Goal: Information Seeking & Learning: Check status

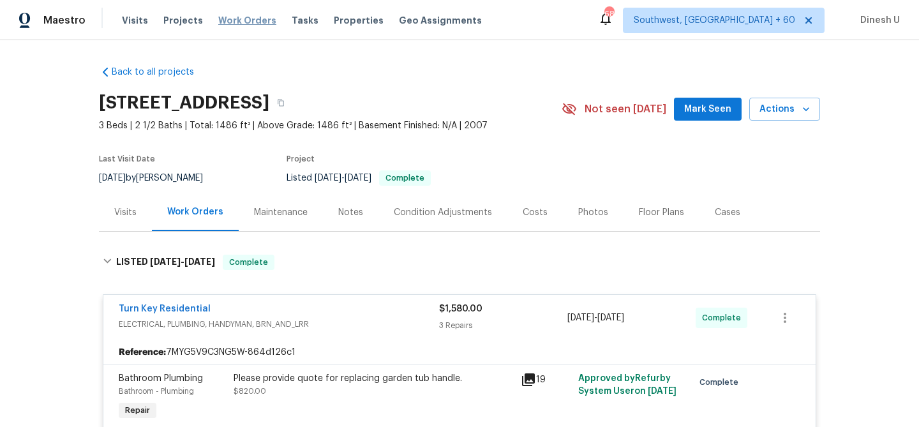
click at [246, 19] on span "Work Orders" at bounding box center [247, 20] width 58 height 13
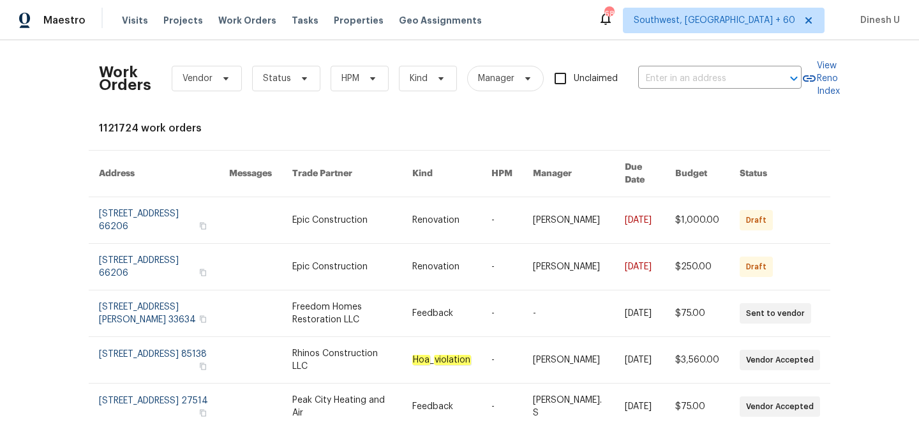
click at [722, 89] on div "Work Orders Vendor Status HPM Kind Manager Unclaimed ​" at bounding box center [450, 78] width 703 height 56
click at [699, 82] on input "text" at bounding box center [702, 79] width 128 height 20
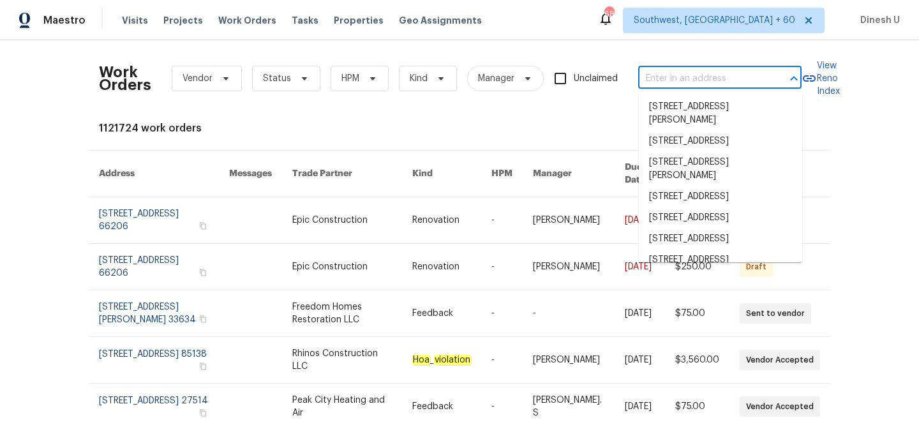
paste input "6105 Eagle Eye Dr NW, Albuquerque, NM 87120"
type input "6105 Eagle Eye Dr NW, Albuquerque, NM 87120"
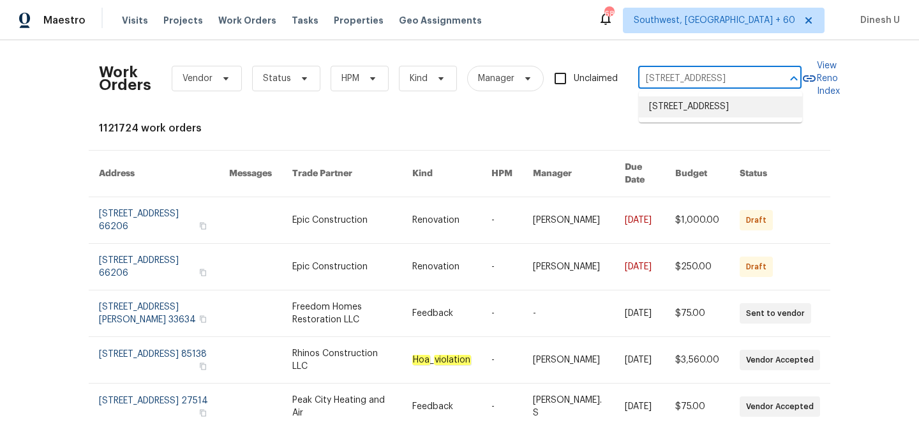
click at [675, 109] on li "6105 Eagle Eye Dr NW, Albuquerque, NM 87120" at bounding box center [720, 106] width 163 height 21
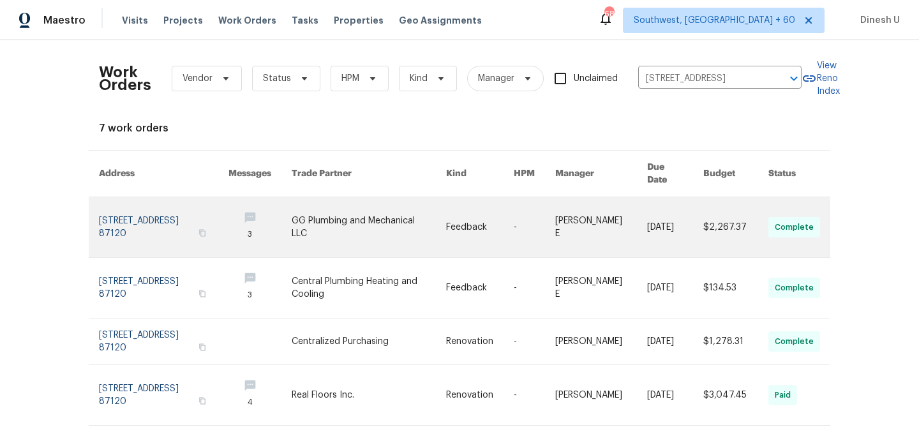
click at [128, 205] on link at bounding box center [164, 227] width 130 height 60
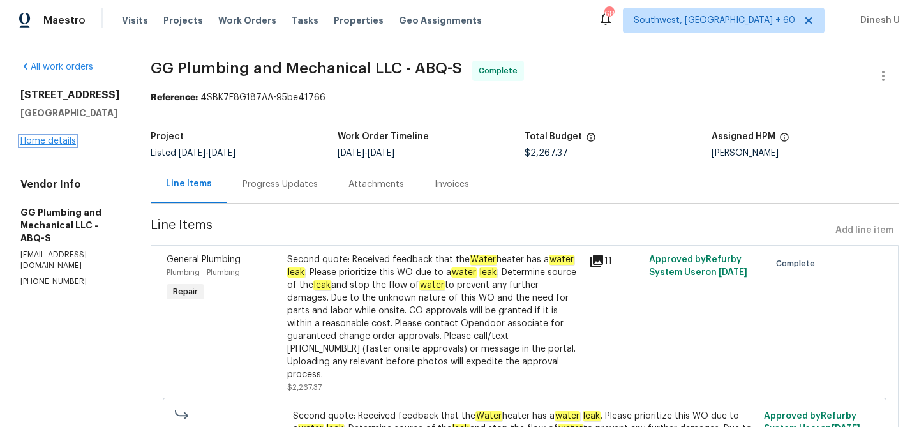
click at [49, 141] on link "Home details" at bounding box center [48, 141] width 56 height 9
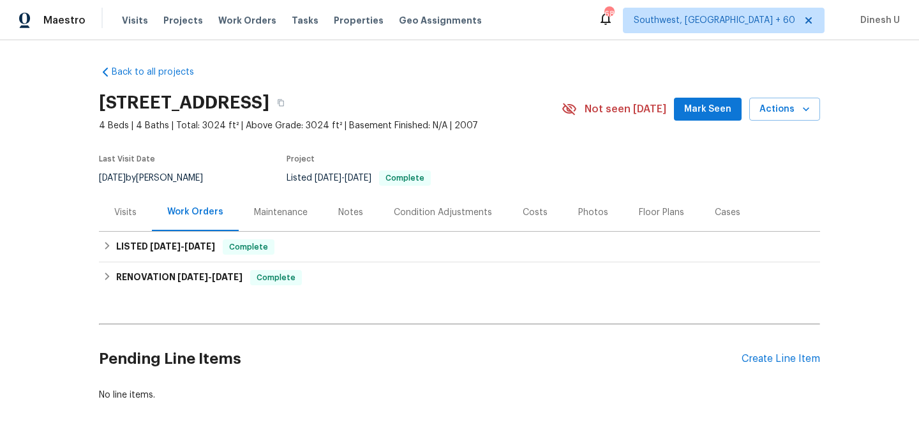
scroll to position [61, 0]
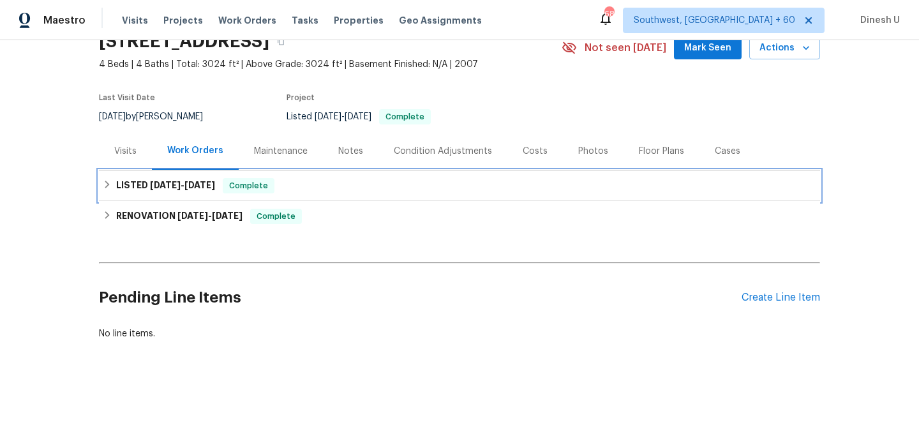
click at [182, 175] on div "LISTED 9/8/25 - 9/24/25 Complete" at bounding box center [459, 185] width 721 height 31
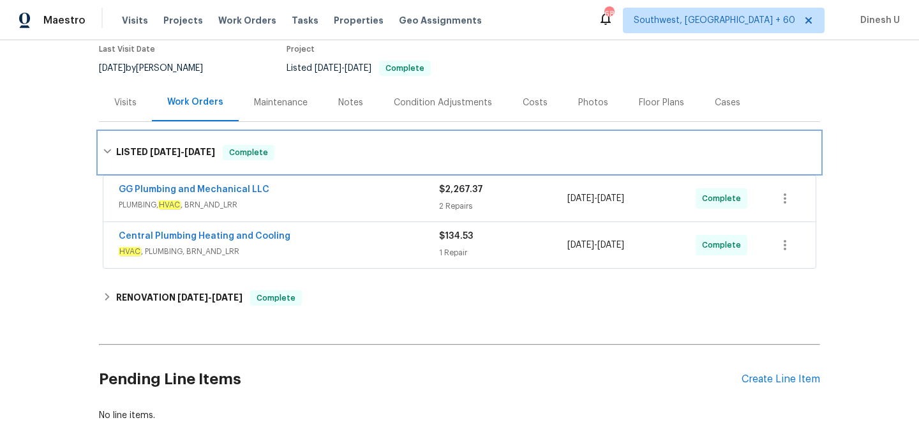
scroll to position [116, 0]
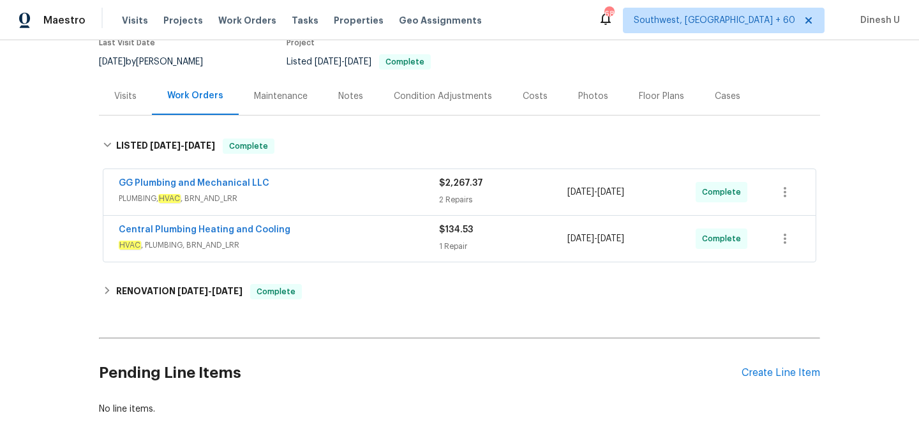
click at [443, 185] on span "$2,267.37" at bounding box center [461, 183] width 44 height 9
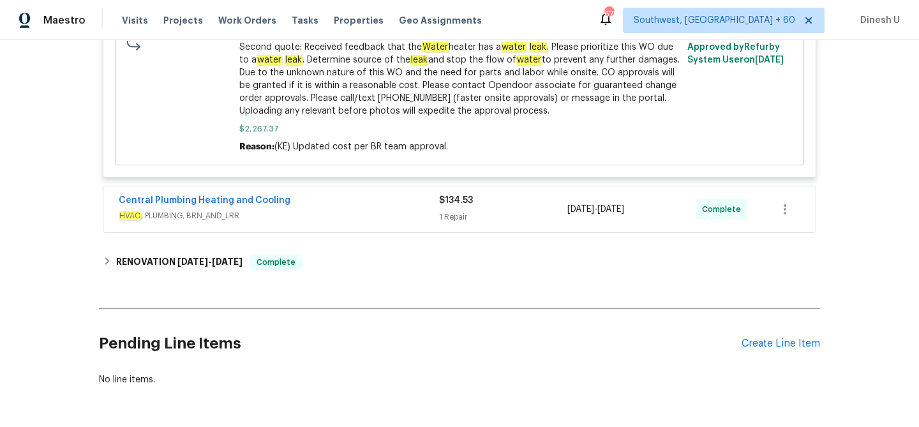
scroll to position [652, 0]
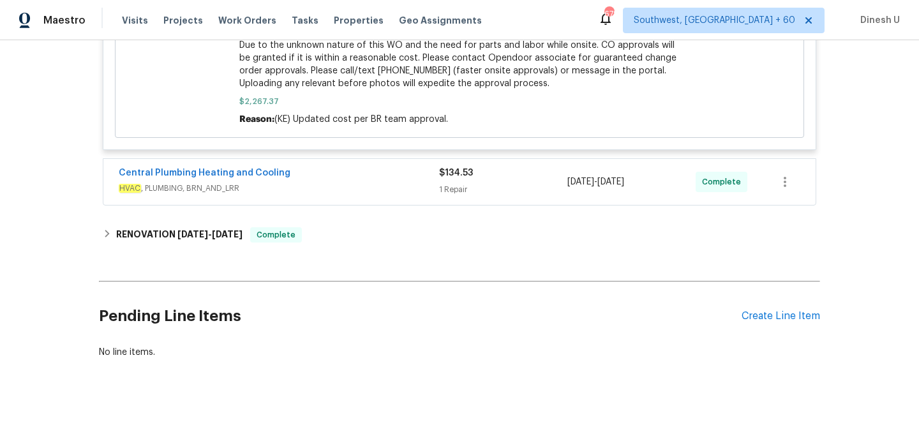
click at [448, 183] on div "1 Repair" at bounding box center [503, 189] width 128 height 13
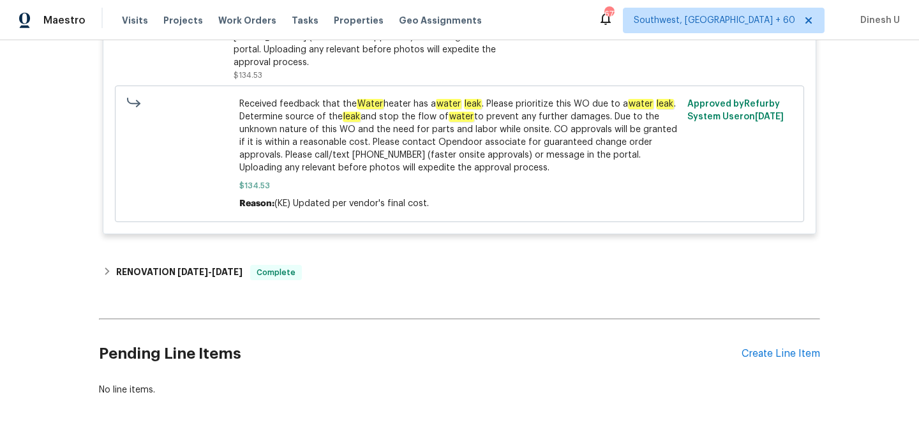
scroll to position [980, 0]
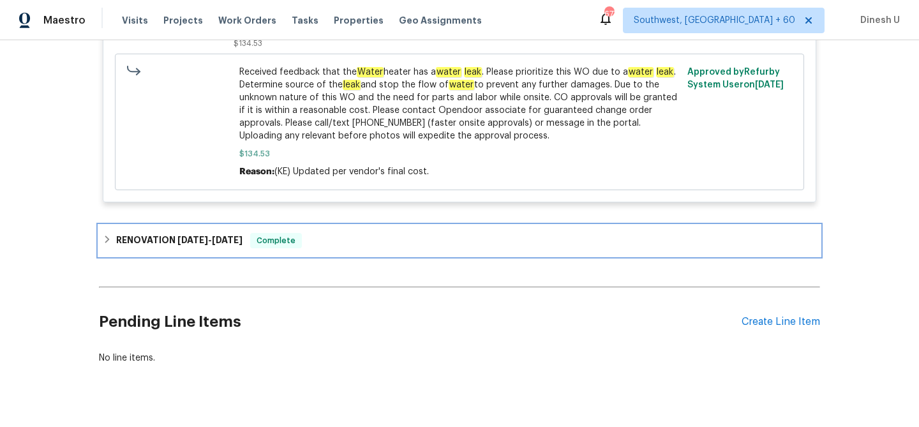
click at [186, 235] on span "6/16/25" at bounding box center [192, 239] width 31 height 9
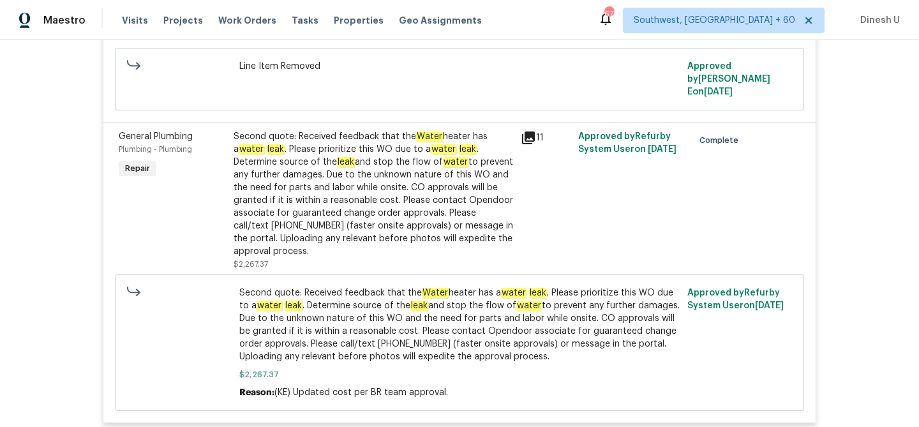
scroll to position [0, 0]
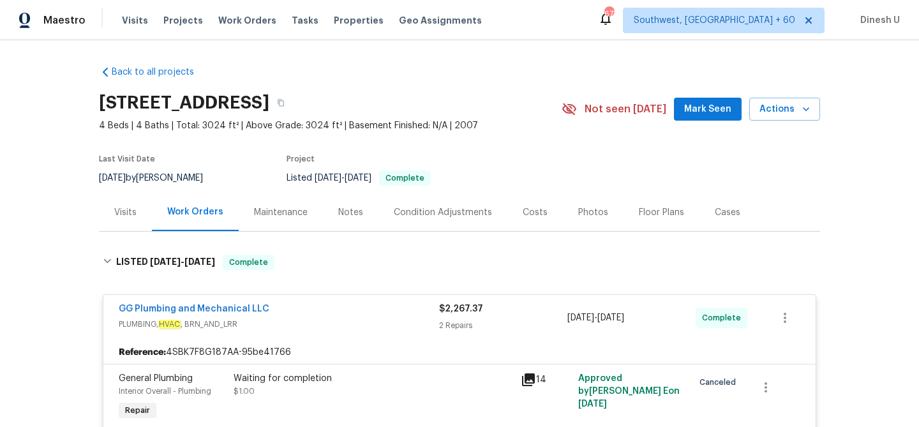
click at [130, 204] on div "Visits" at bounding box center [125, 212] width 53 height 38
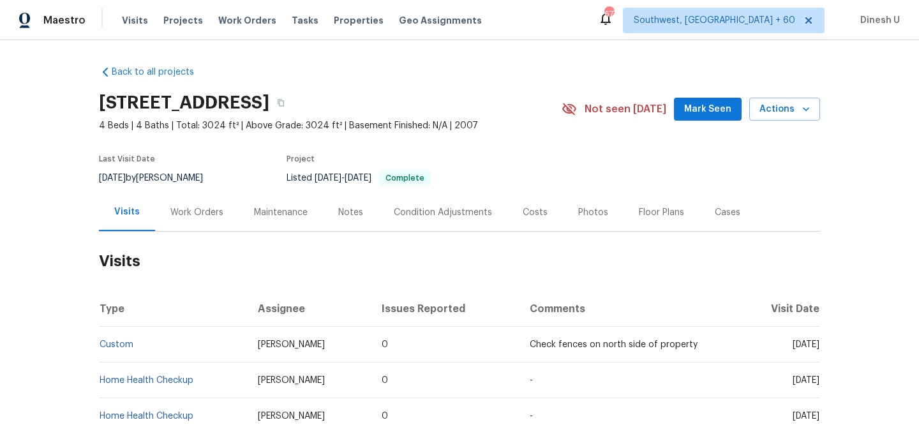
click at [199, 206] on div "Work Orders" at bounding box center [196, 212] width 53 height 13
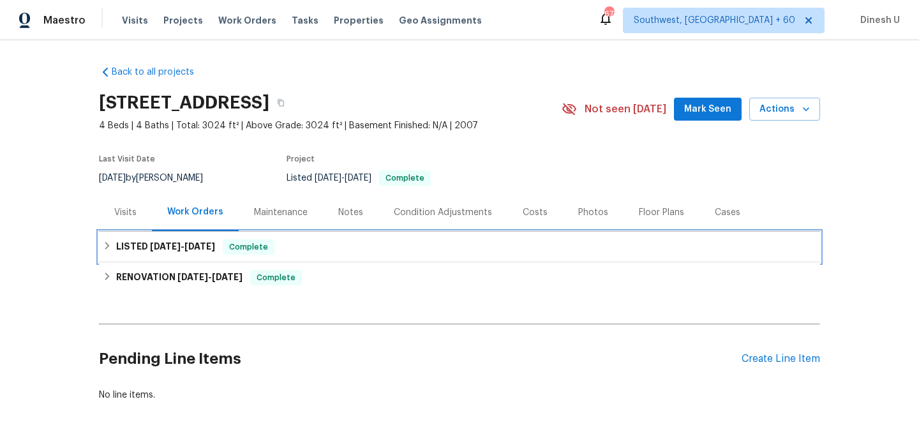
click at [204, 240] on h6 "LISTED 9/8/25 - 9/24/25" at bounding box center [165, 246] width 99 height 15
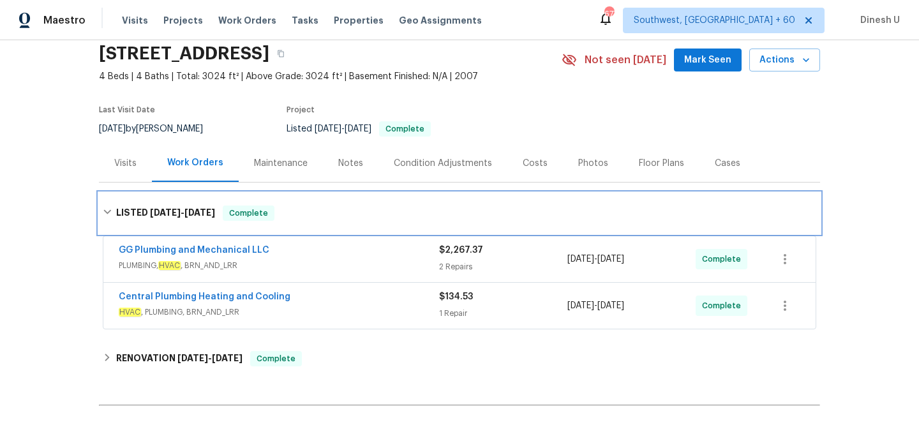
scroll to position [157, 0]
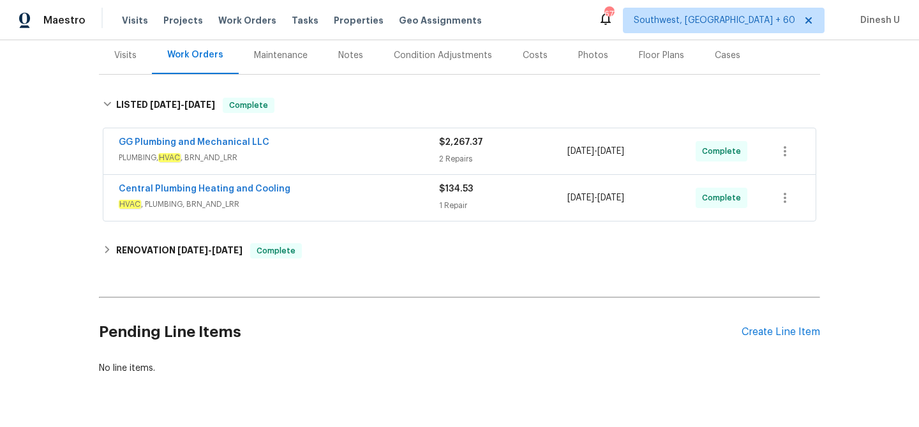
click at [449, 151] on div "$2,267.37 2 Repairs" at bounding box center [503, 151] width 128 height 31
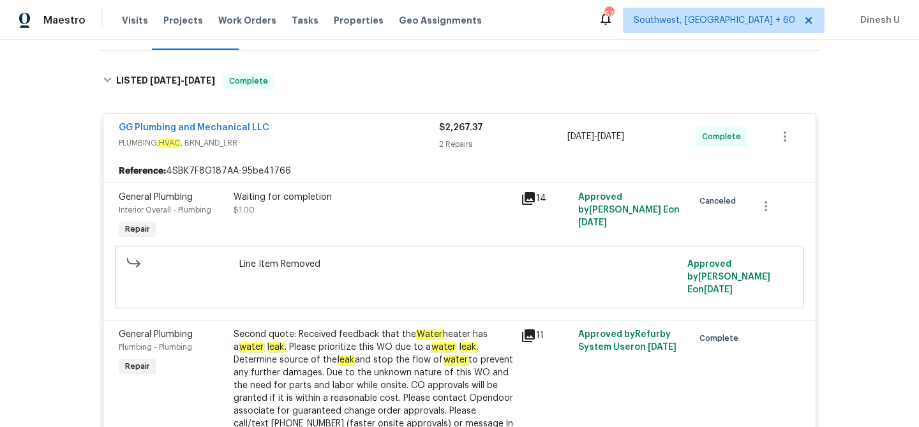
scroll to position [0, 0]
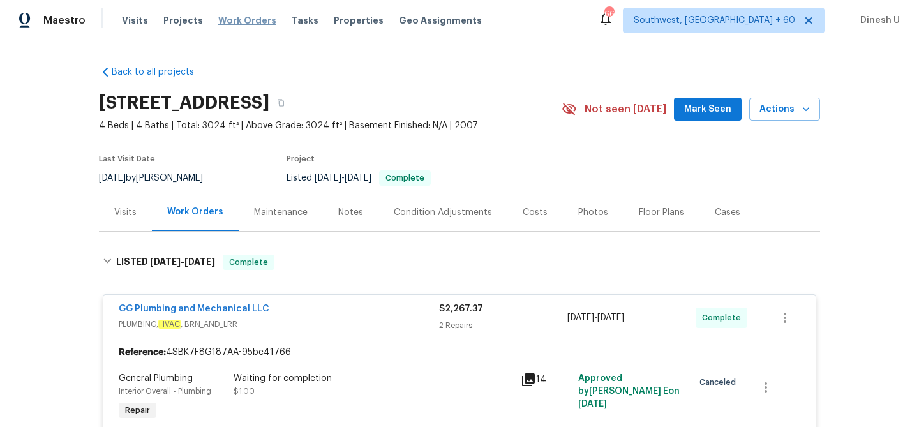
click at [250, 24] on span "Work Orders" at bounding box center [247, 20] width 58 height 13
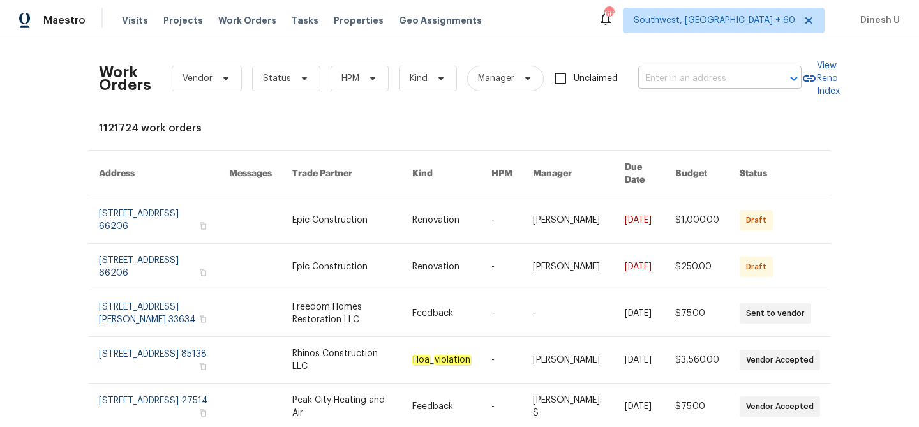
click at [682, 82] on input "text" at bounding box center [702, 79] width 128 height 20
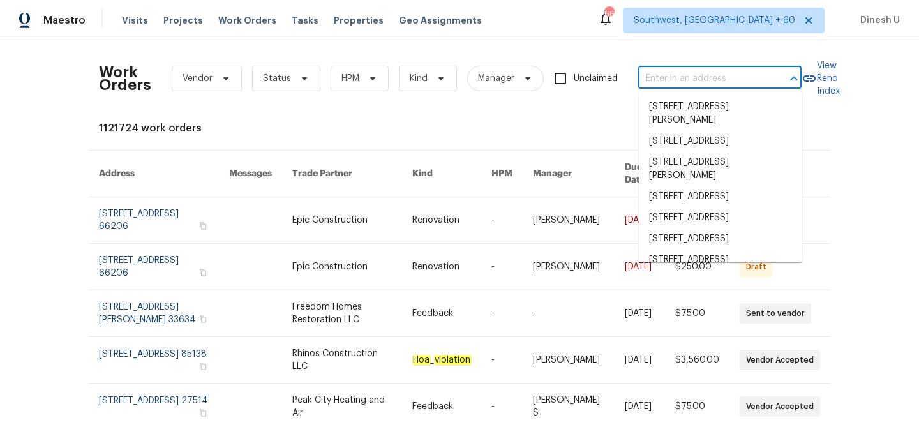
paste input "2939 NE Jewett St Kansas City, MO 64117"
type input "2939 NE Jewett St Kansas City, MO 64117"
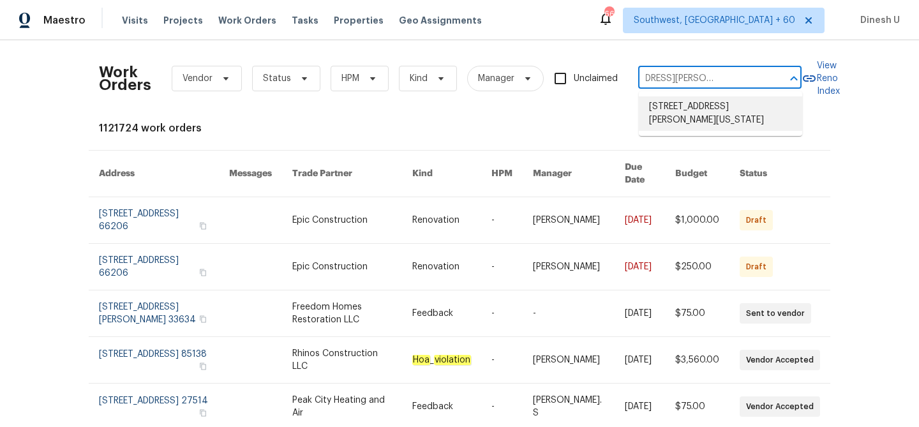
click at [668, 104] on li "2939 NE Jewett St, Kansas City, MO 64117" at bounding box center [720, 113] width 163 height 34
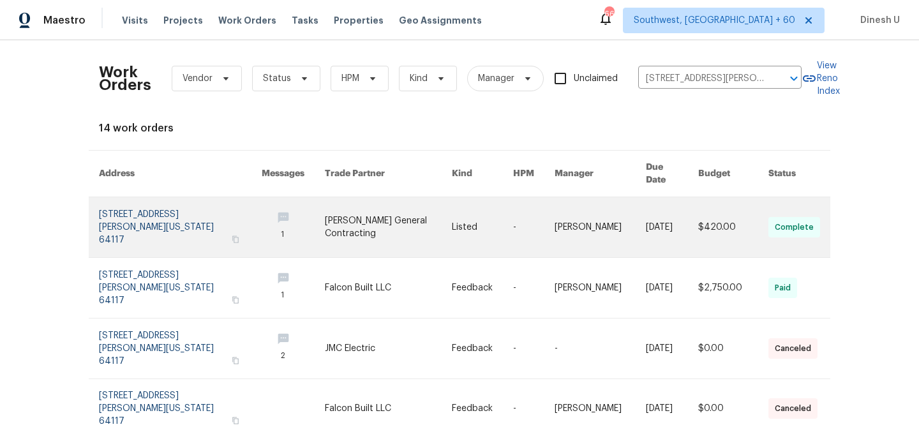
click at [112, 204] on link at bounding box center [180, 227] width 163 height 60
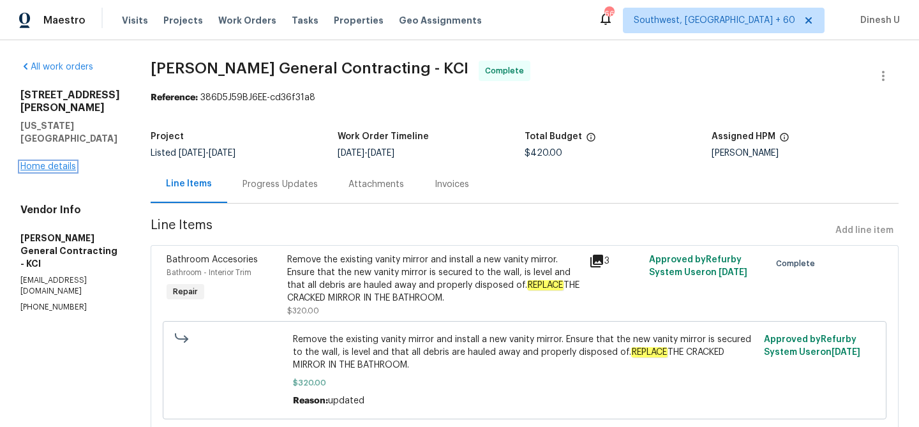
click at [45, 162] on link "Home details" at bounding box center [48, 166] width 56 height 9
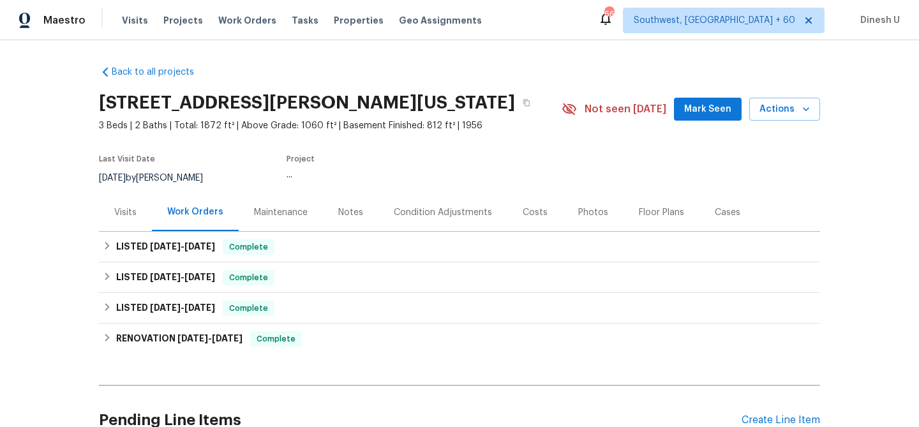
scroll to position [123, 0]
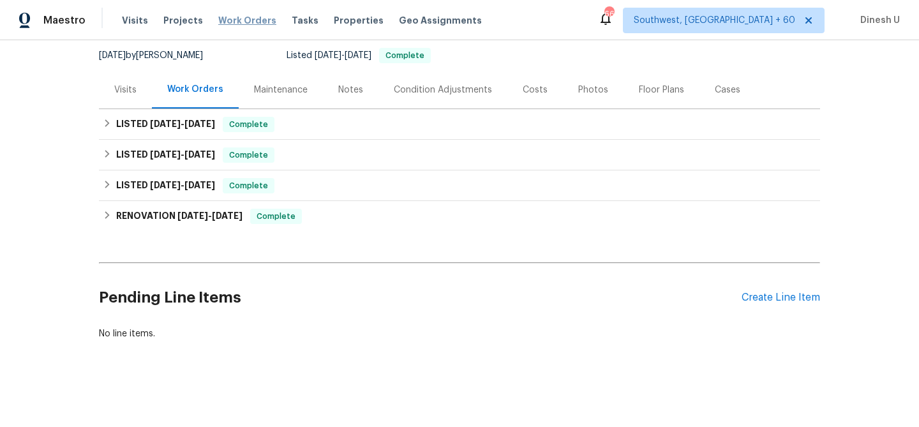
click at [237, 20] on span "Work Orders" at bounding box center [247, 20] width 58 height 13
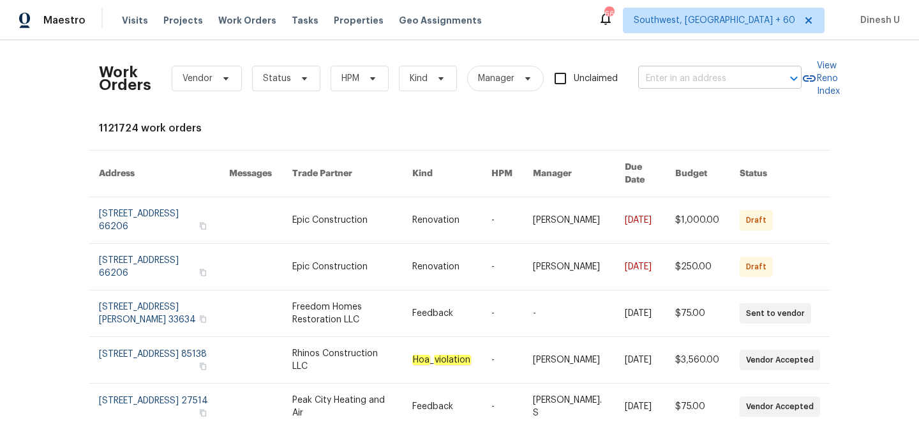
click at [668, 87] on input "text" at bounding box center [702, 79] width 128 height 20
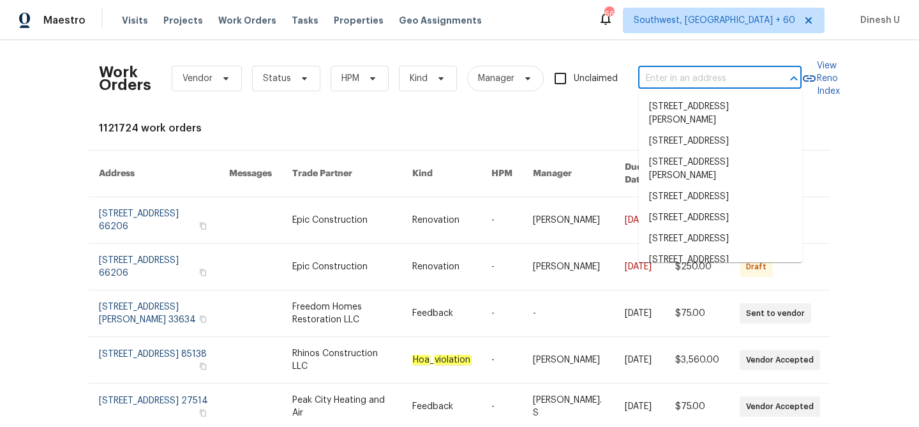
paste input "2939 NE Jewett St Kansas City, MO 64117"
type input "2939 NE Jewett St Kansas City, MO 64117"
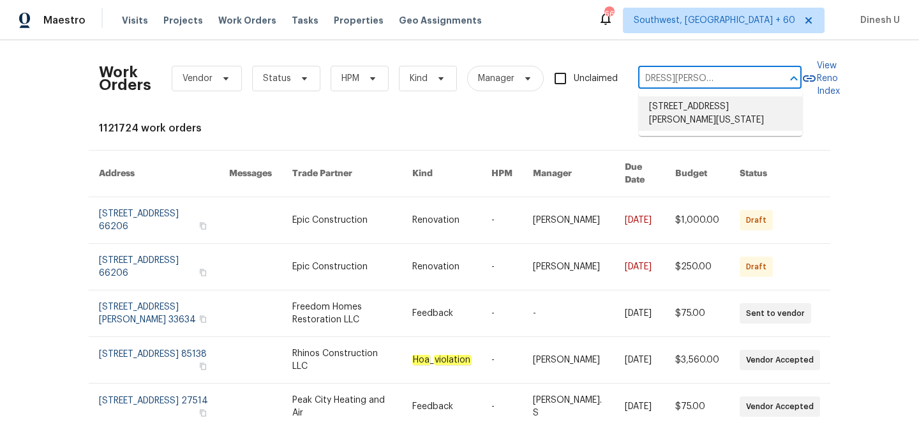
click at [658, 107] on li "2939 NE Jewett St, Kansas City, MO 64117" at bounding box center [720, 113] width 163 height 34
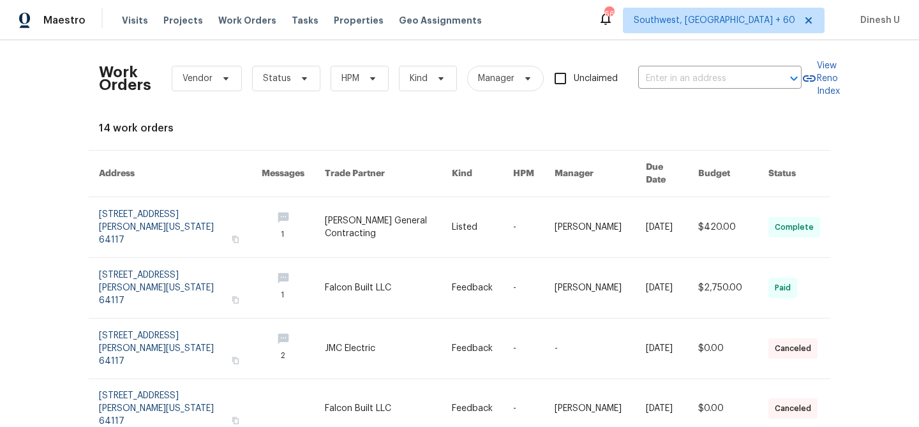
type input "2939 NE Jewett St, Kansas City, MO 64117"
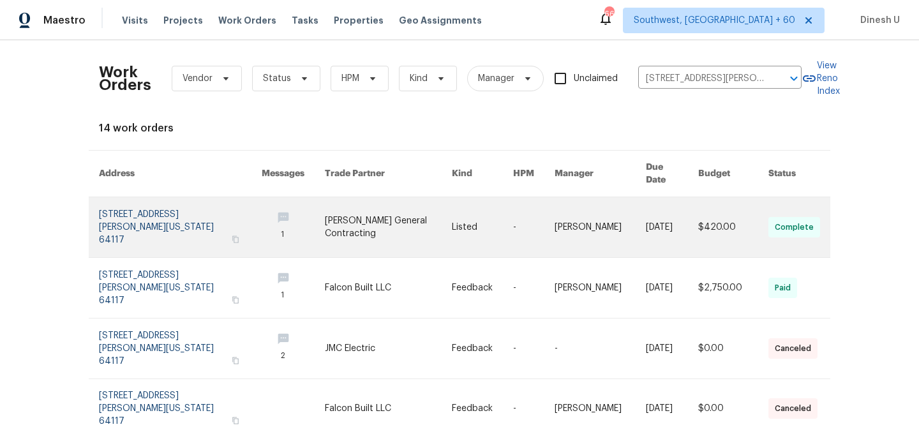
click at [121, 213] on link at bounding box center [180, 227] width 163 height 60
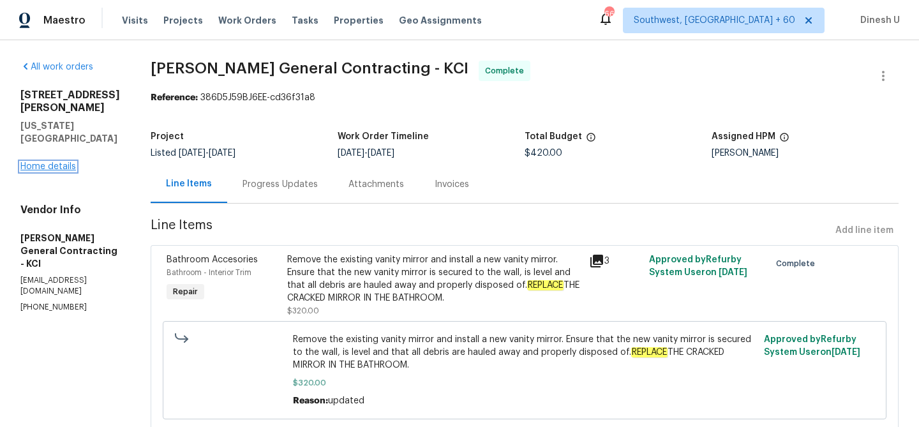
click at [54, 162] on link "Home details" at bounding box center [48, 166] width 56 height 9
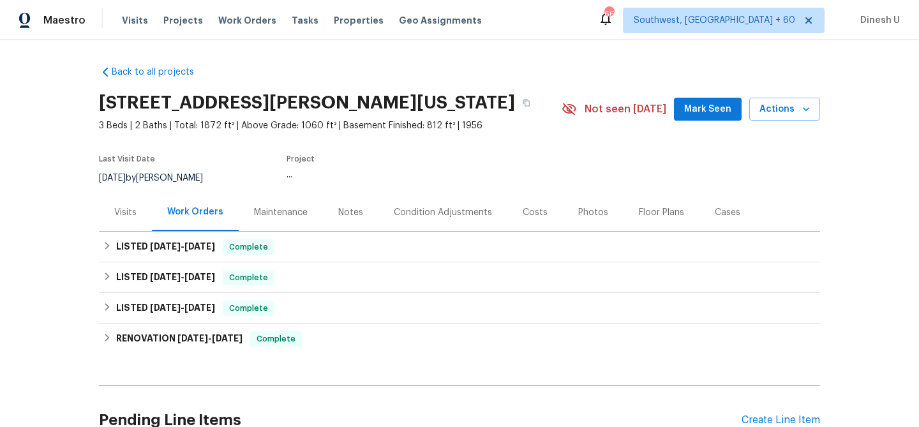
scroll to position [118, 0]
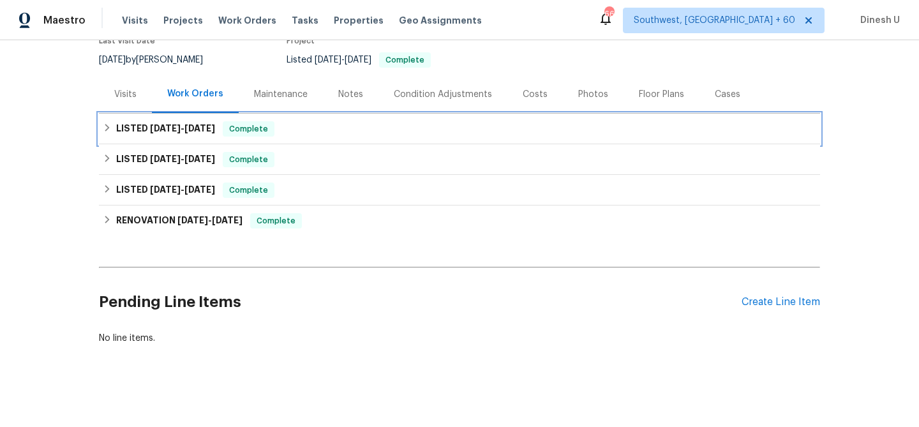
click at [198, 135] on h6 "LISTED 9/16/25 - 9/20/25" at bounding box center [165, 128] width 99 height 15
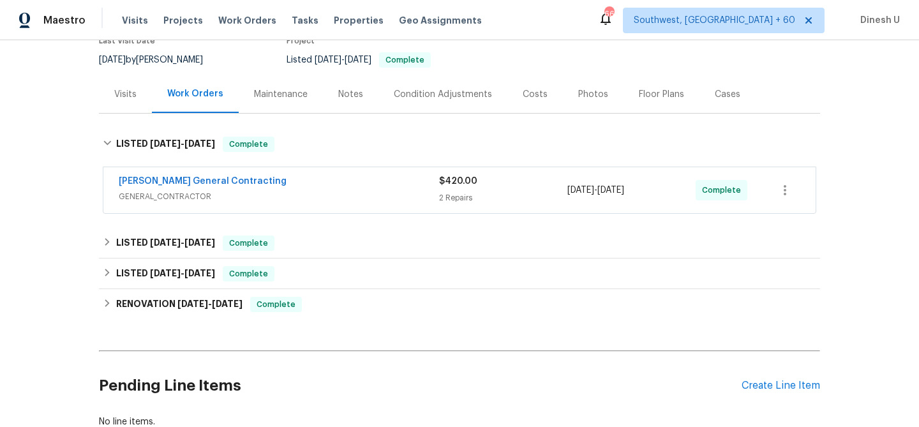
click at [452, 188] on div "$420.00 2 Repairs" at bounding box center [503, 190] width 128 height 31
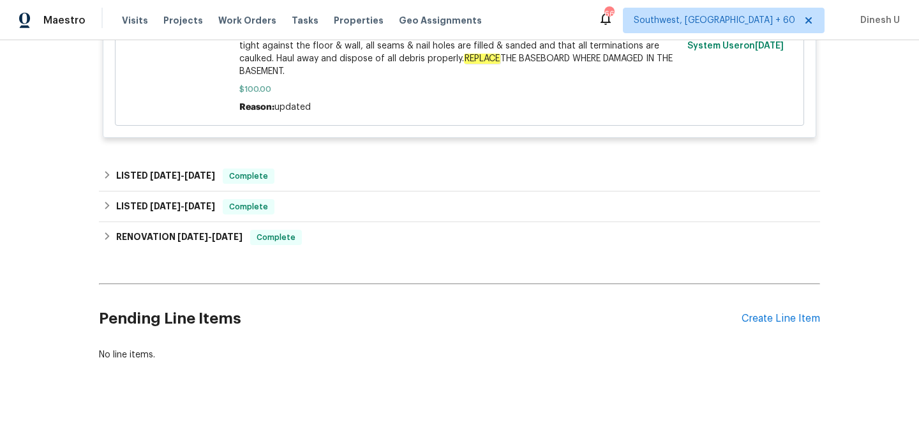
scroll to position [646, 0]
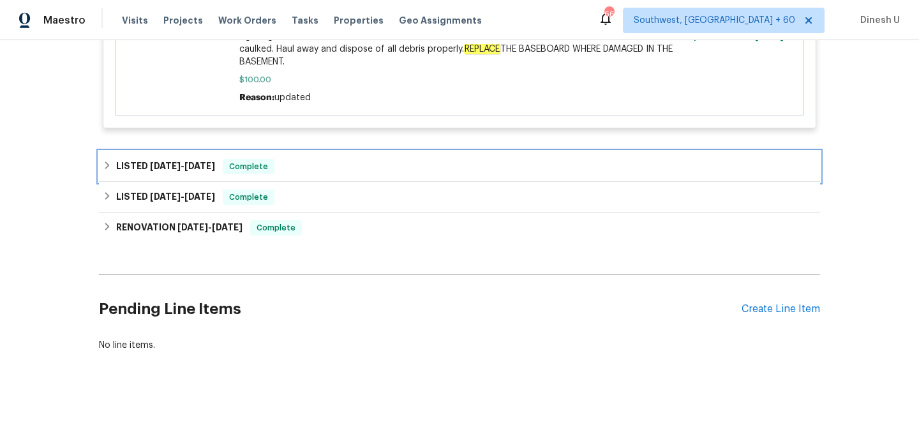
click at [179, 161] on span "7/15/25" at bounding box center [165, 165] width 31 height 9
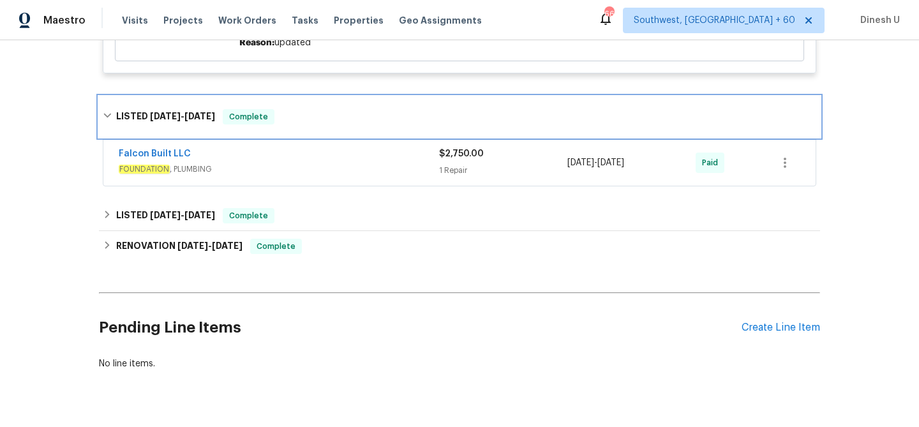
scroll to position [708, 0]
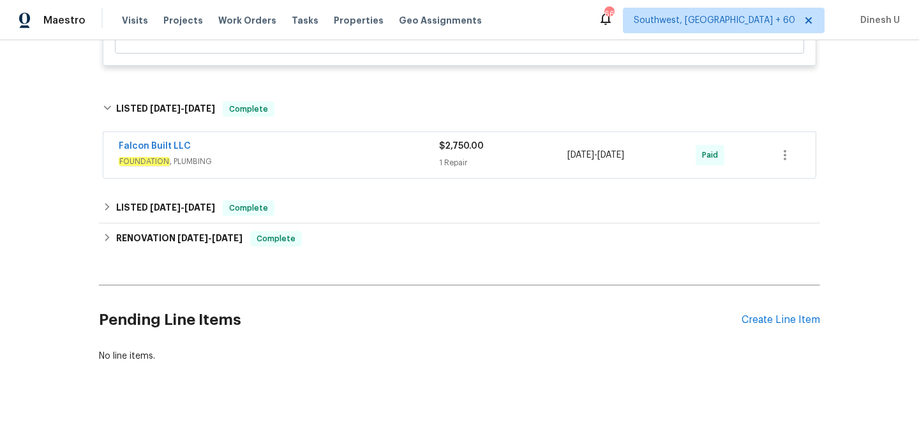
click at [453, 156] on div "1 Repair" at bounding box center [503, 162] width 128 height 13
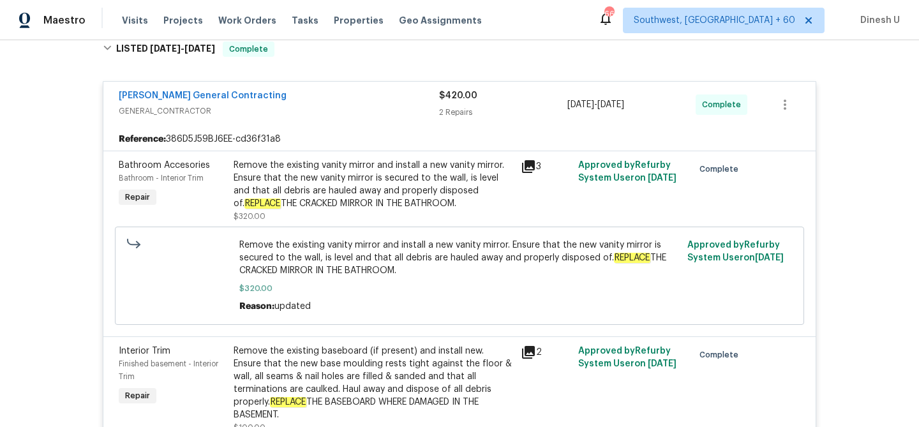
scroll to position [0, 0]
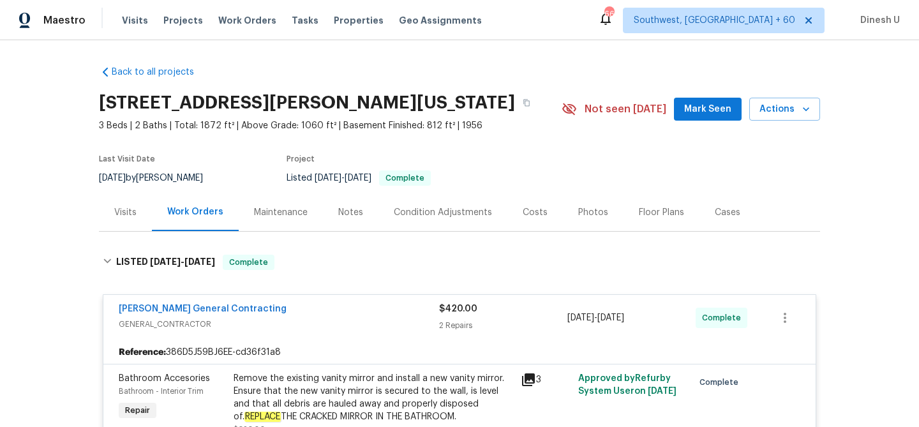
click at [127, 206] on div "Visits" at bounding box center [125, 212] width 22 height 13
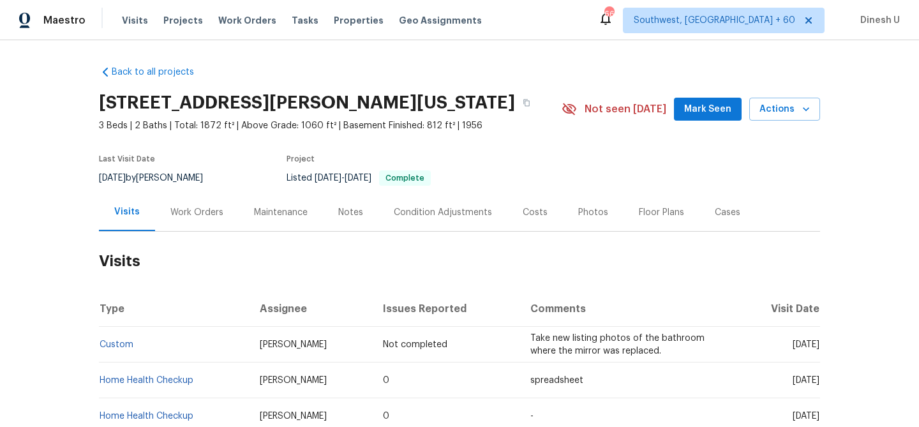
click at [194, 207] on div "Work Orders" at bounding box center [196, 212] width 53 height 13
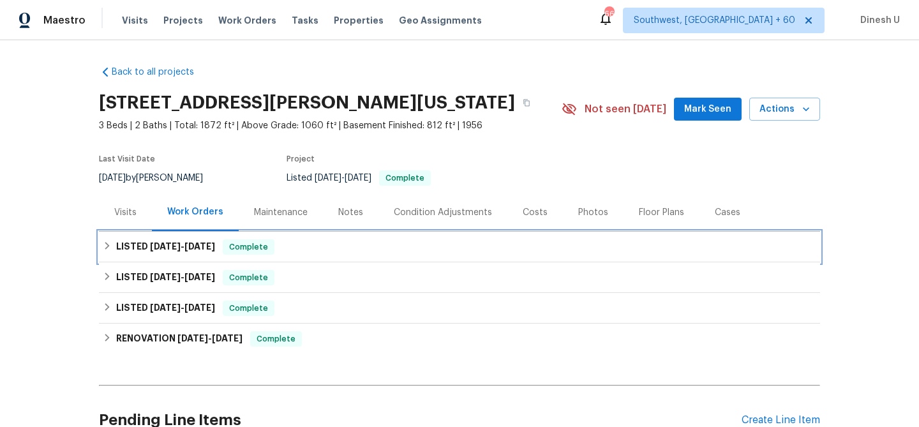
click at [215, 243] on span "9/20/25" at bounding box center [199, 246] width 31 height 9
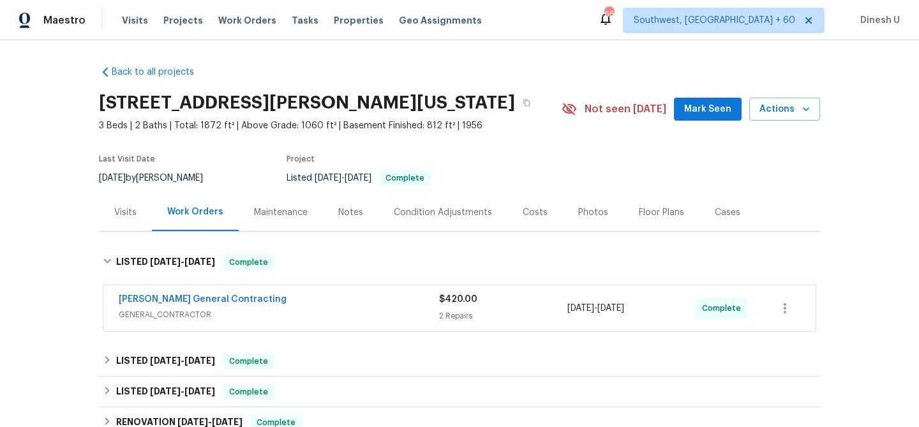
click at [444, 305] on div "$420.00" at bounding box center [503, 299] width 128 height 13
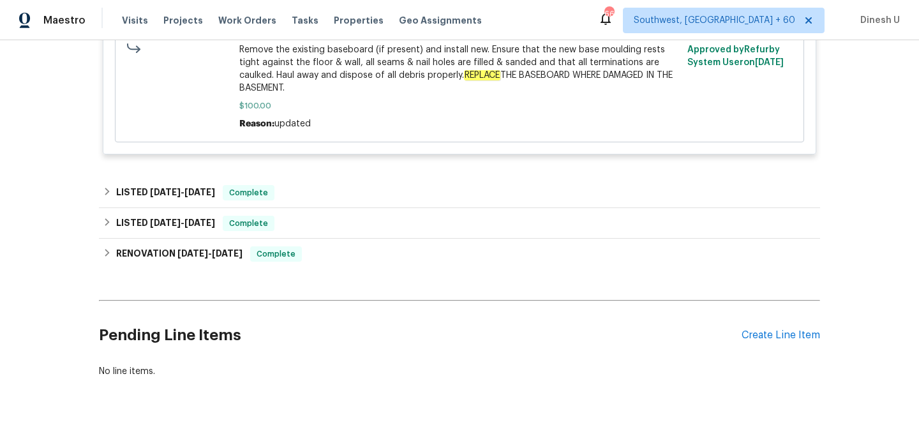
scroll to position [629, 0]
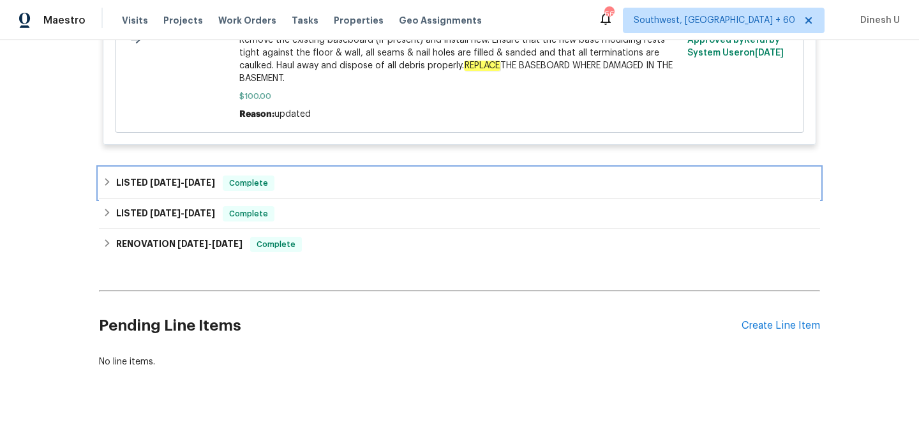
click at [211, 178] on span "7/17/25" at bounding box center [199, 182] width 31 height 9
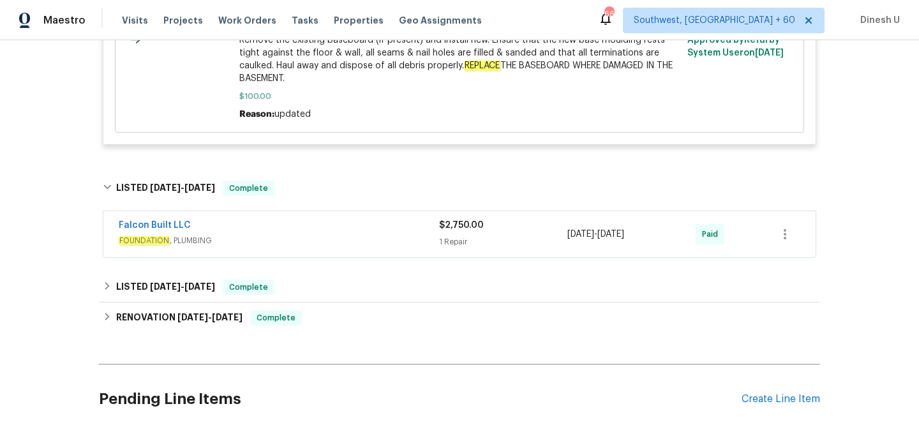
click at [451, 235] on div "1 Repair" at bounding box center [503, 241] width 128 height 13
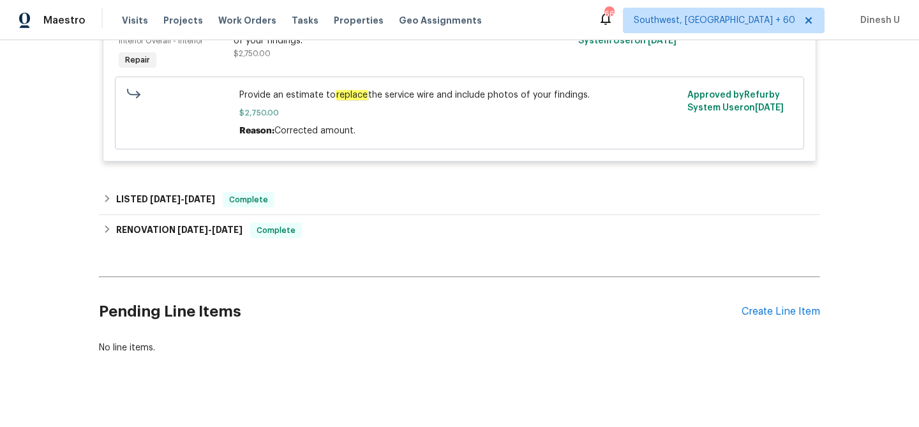
scroll to position [909, 0]
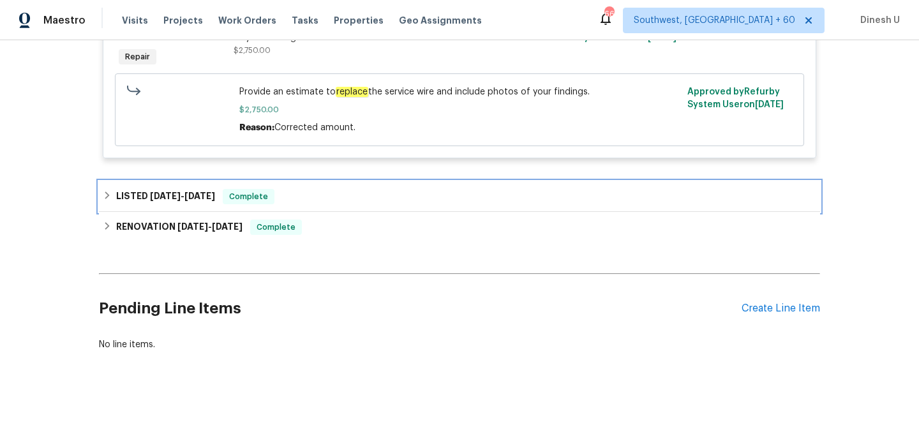
click at [216, 189] on div "LISTED 6/5/25 - 7/9/25 Complete" at bounding box center [459, 196] width 713 height 15
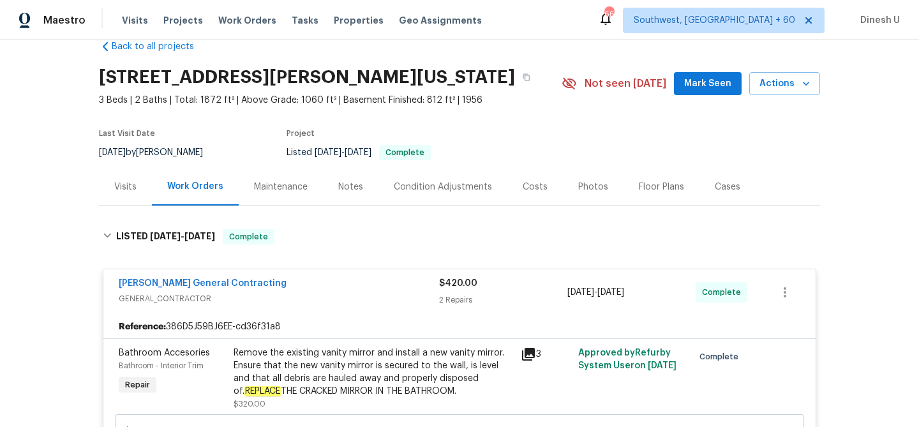
scroll to position [0, 0]
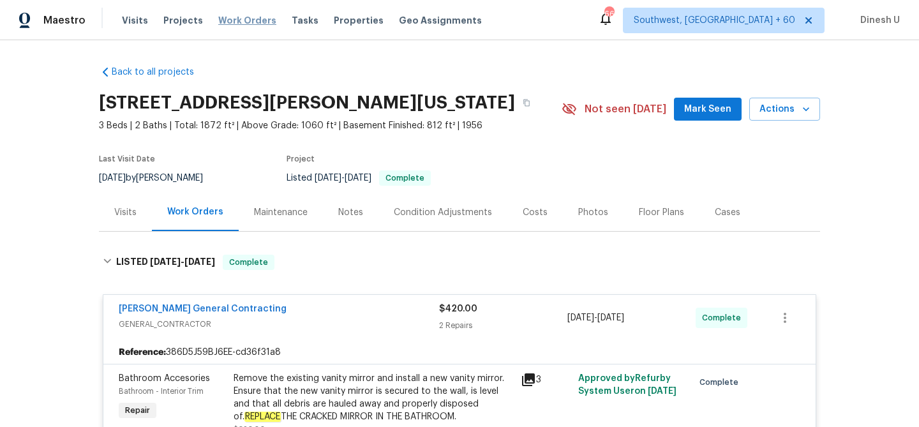
click at [227, 19] on span "Work Orders" at bounding box center [247, 20] width 58 height 13
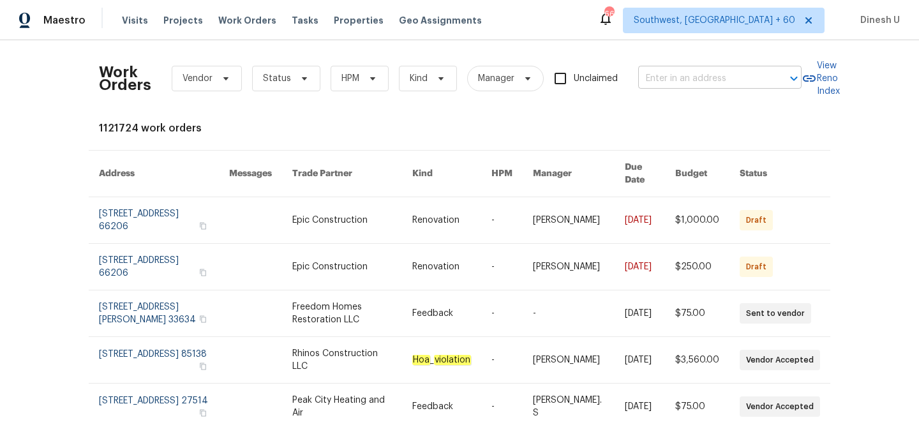
click at [690, 69] on input "text" at bounding box center [702, 79] width 128 height 20
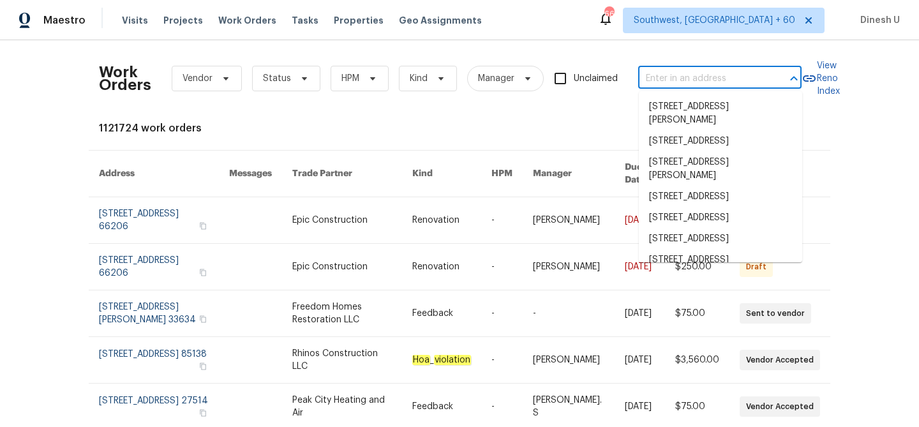
paste input "136 Bliss Ln Columbia, SC 29229"
type input "136 Bliss Ln Columbia, SC 29229"
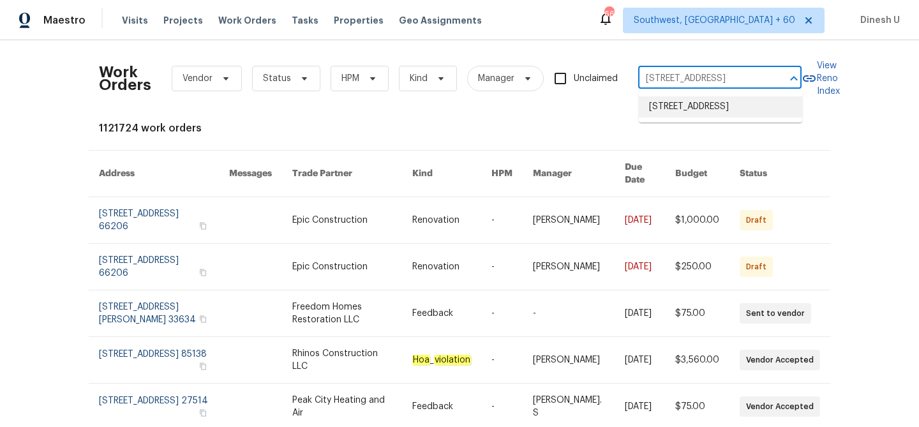
click at [681, 109] on li "136 Bliss Ln, Columbia, SC 29229" at bounding box center [720, 106] width 163 height 21
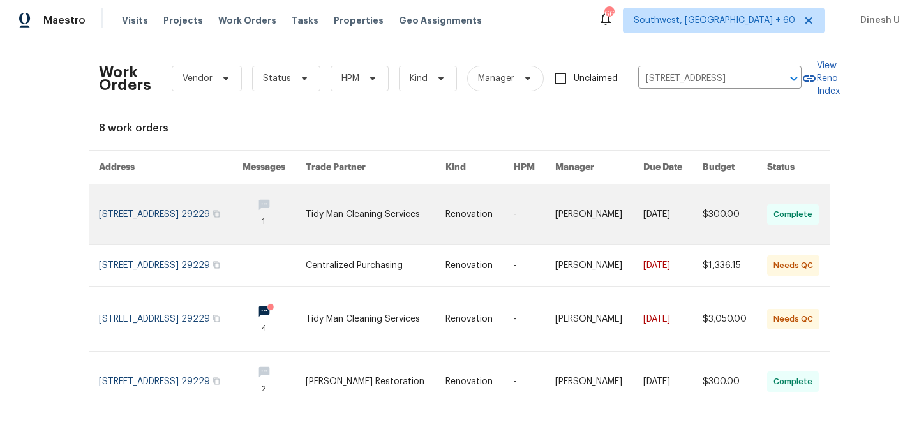
click at [142, 206] on link at bounding box center [171, 214] width 144 height 60
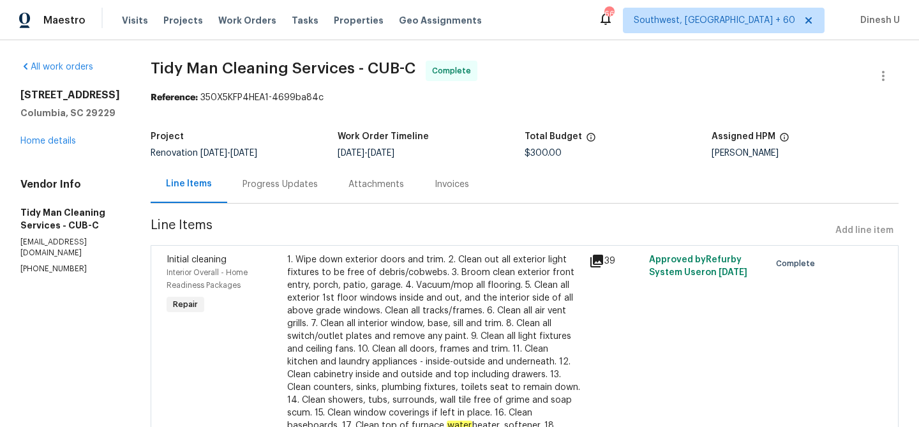
click at [63, 147] on div "136 Bliss Ln Columbia, SC 29229 Home details" at bounding box center [70, 118] width 100 height 59
click at [55, 146] on link "Home details" at bounding box center [48, 141] width 56 height 9
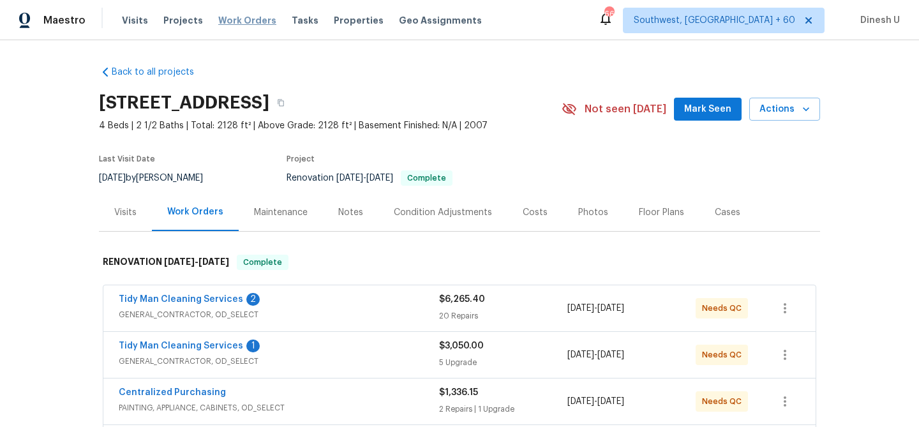
click at [241, 16] on span "Work Orders" at bounding box center [247, 20] width 58 height 13
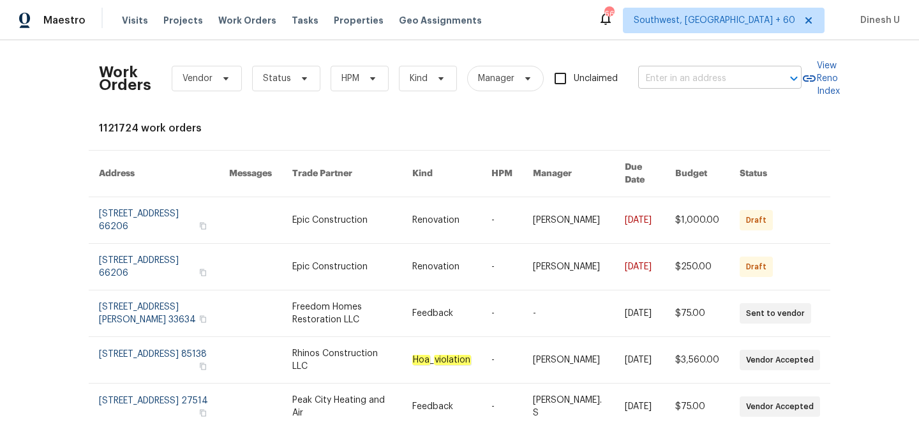
click at [690, 70] on input "text" at bounding box center [702, 79] width 128 height 20
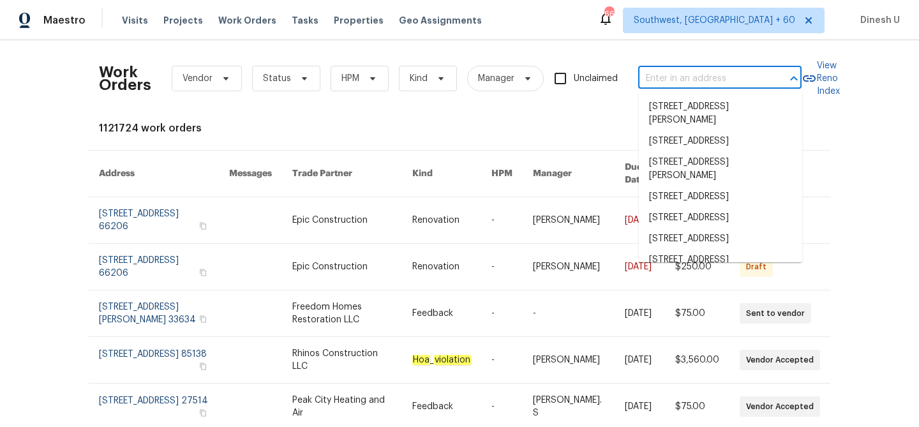
paste input "64 Appletree Ln West Columbia, SC 29170"
type input "64 Appletree Ln West Columbia, SC 29170"
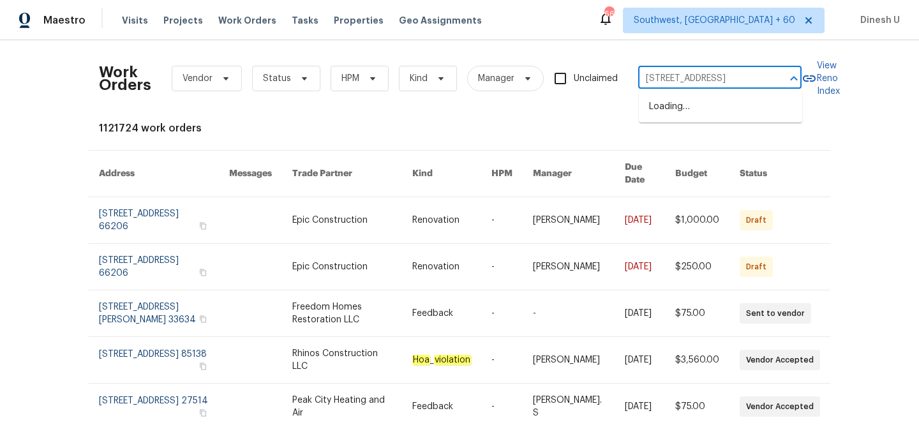
scroll to position [0, 56]
click at [678, 107] on li "164 Appletree Ln, West Columbia, SC 29170" at bounding box center [720, 106] width 163 height 21
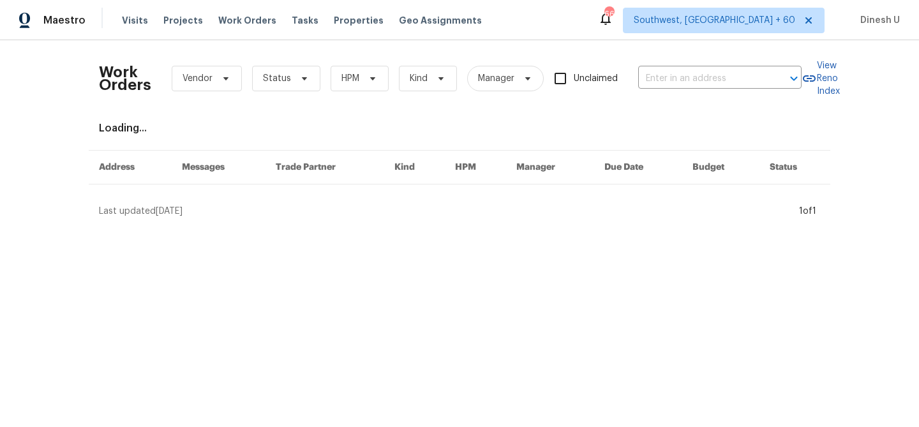
type input "164 Appletree Ln, West Columbia, SC 29170"
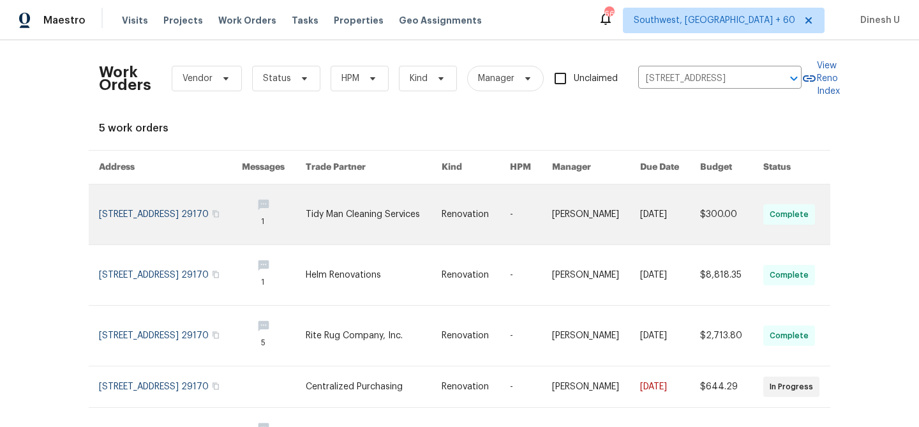
click at [158, 210] on link at bounding box center [170, 214] width 143 height 60
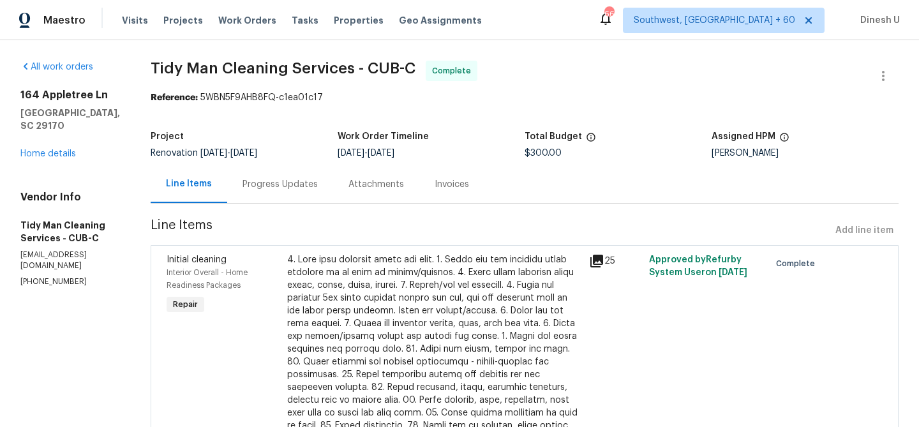
click at [63, 132] on h5 "West Columbia, SC 29170" at bounding box center [70, 120] width 100 height 26
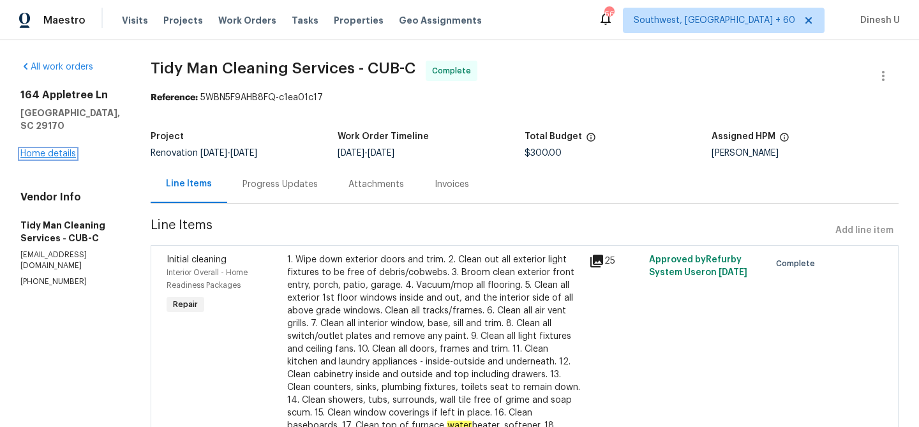
click at [55, 158] on link "Home details" at bounding box center [48, 153] width 56 height 9
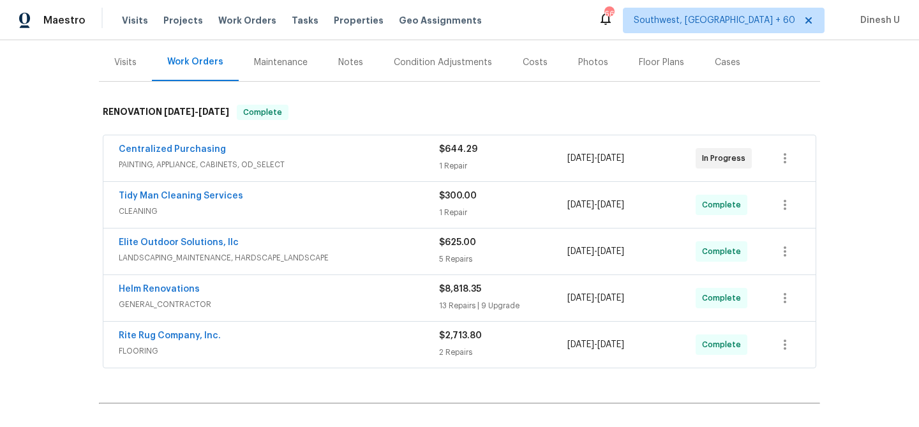
scroll to position [151, 0]
click at [448, 166] on div "1 Repair" at bounding box center [503, 164] width 128 height 13
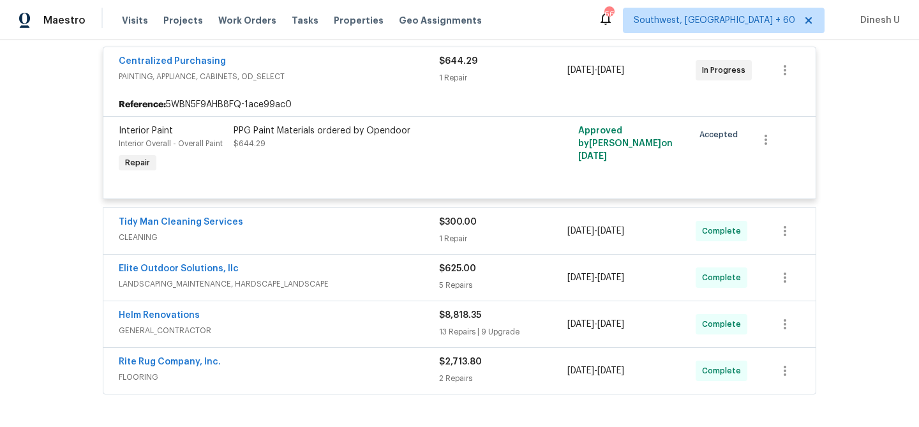
scroll to position [295, 0]
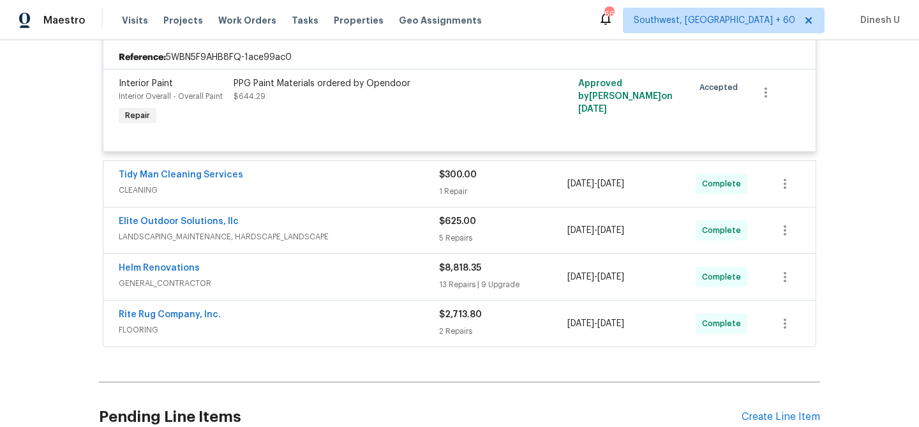
click at [442, 184] on div "$300.00 1 Repair" at bounding box center [503, 183] width 128 height 31
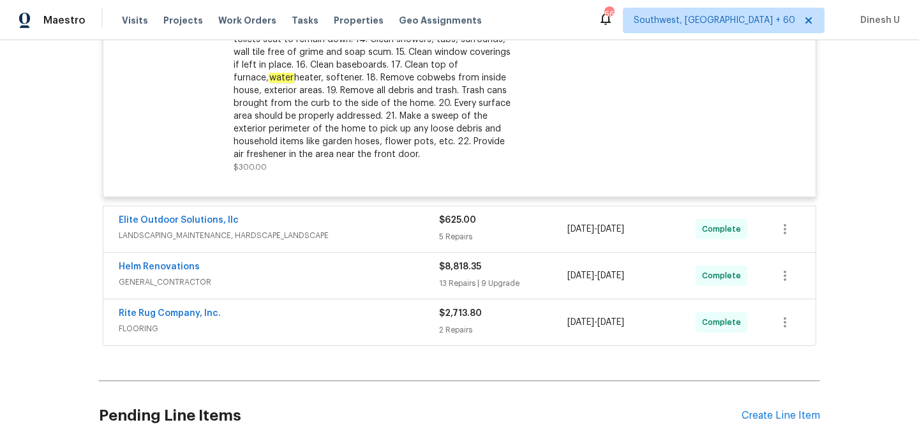
scroll to position [660, 0]
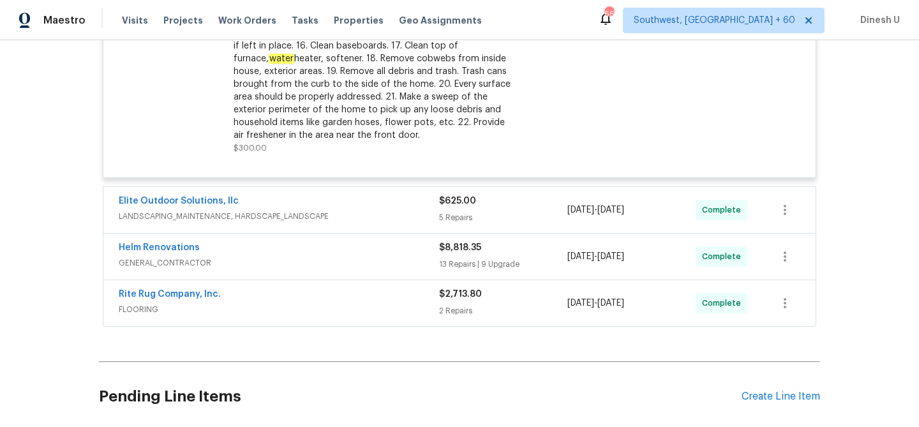
click at [464, 209] on div "$625.00 5 Repairs" at bounding box center [503, 210] width 128 height 31
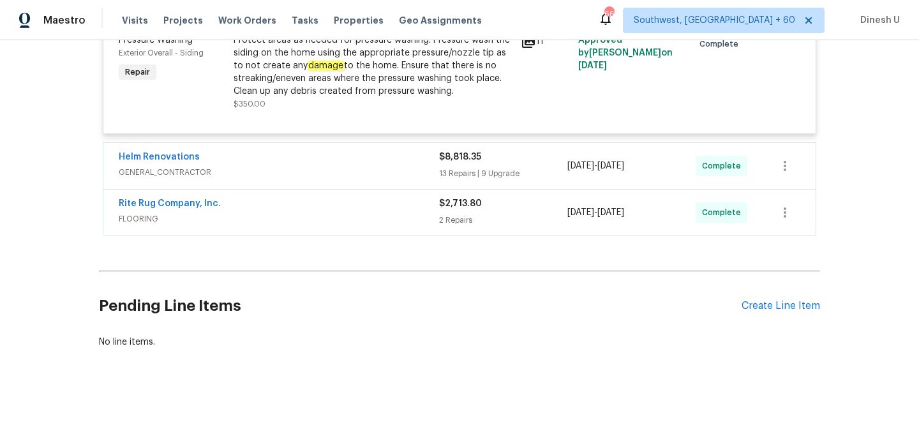
scroll to position [1321, 0]
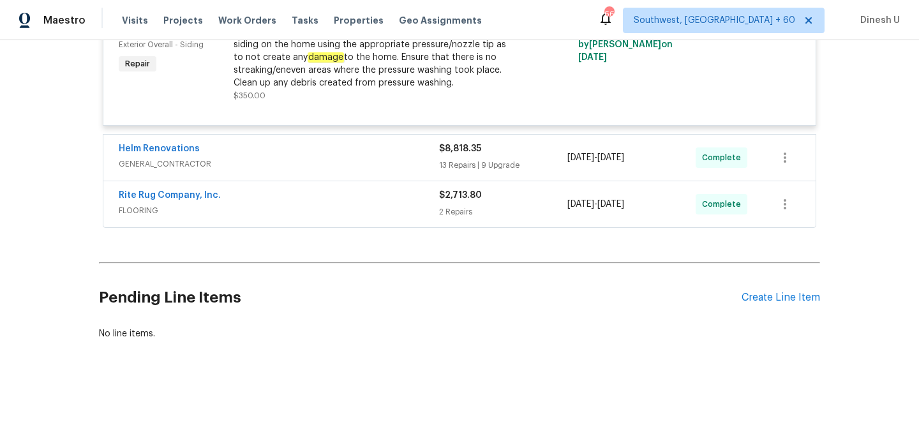
click at [467, 168] on div "13 Repairs | 9 Upgrade" at bounding box center [503, 165] width 128 height 13
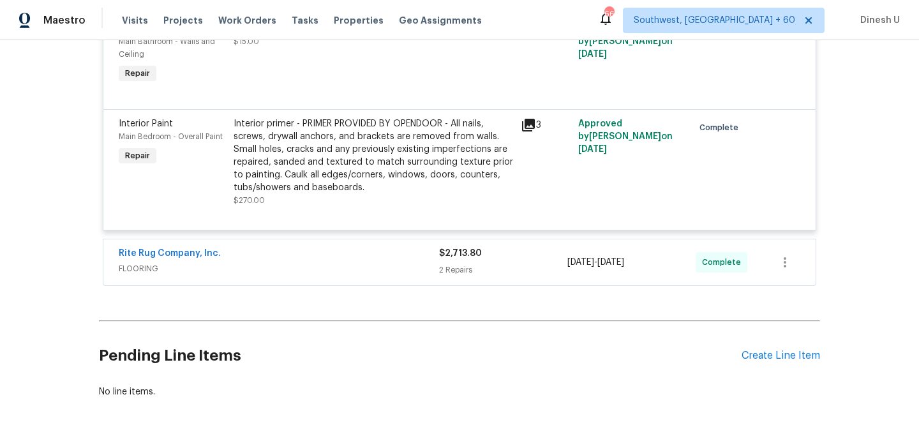
scroll to position [3608, 0]
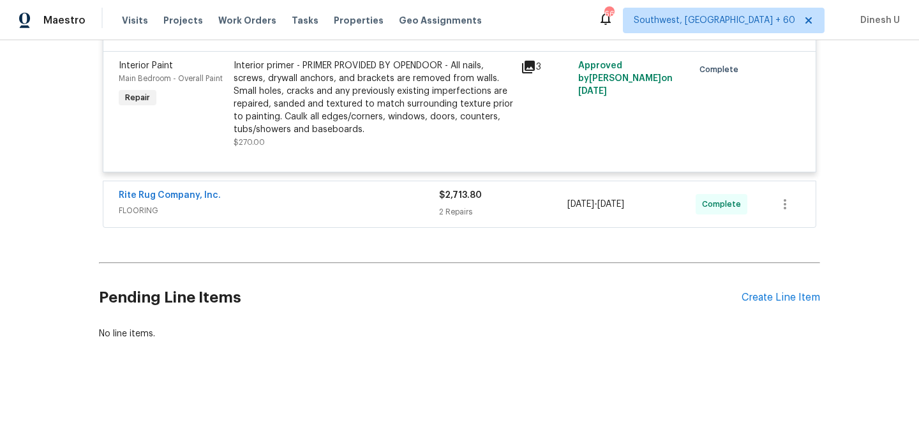
click at [452, 210] on div "2 Repairs" at bounding box center [503, 211] width 128 height 13
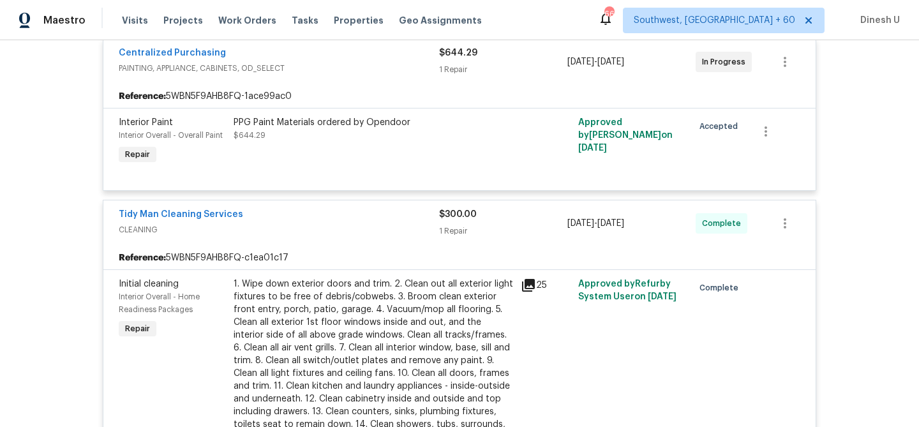
scroll to position [0, 0]
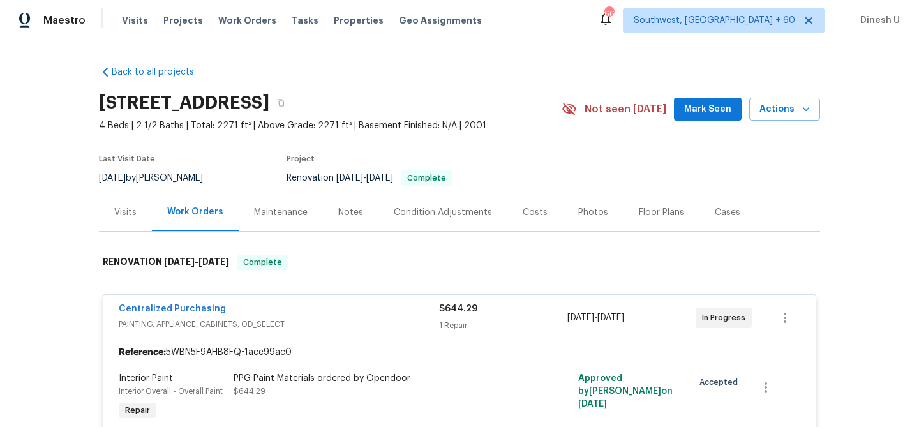
click at [116, 215] on div "Visits" at bounding box center [125, 212] width 22 height 13
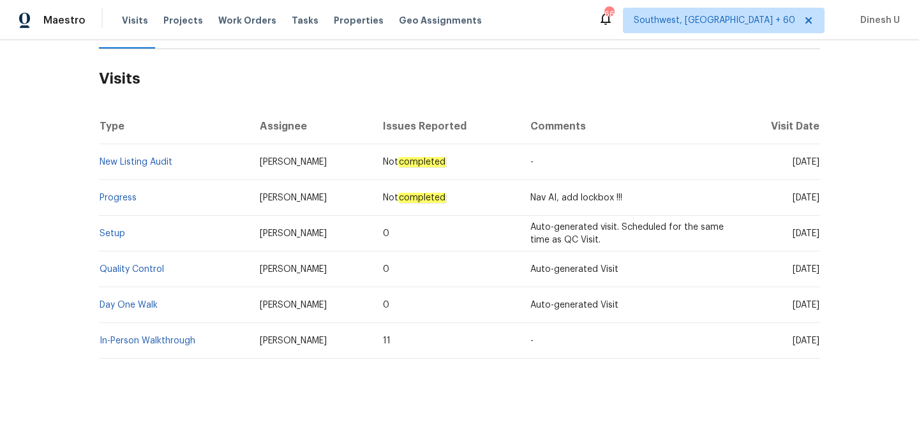
scroll to position [201, 0]
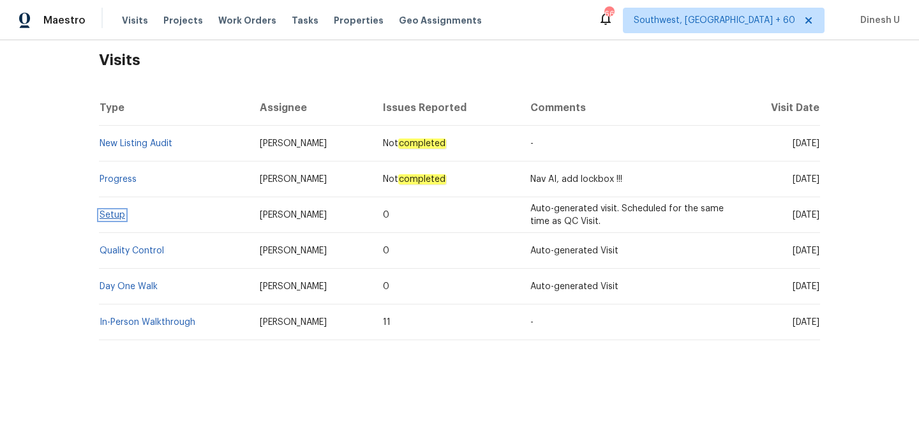
click at [110, 213] on link "Setup" at bounding box center [113, 215] width 26 height 9
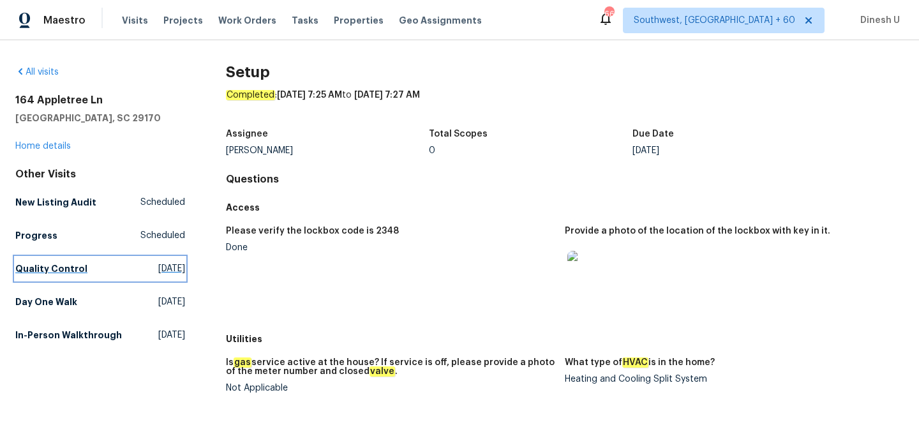
click at [158, 273] on span "Wed, Sep 24 2025" at bounding box center [171, 268] width 27 height 13
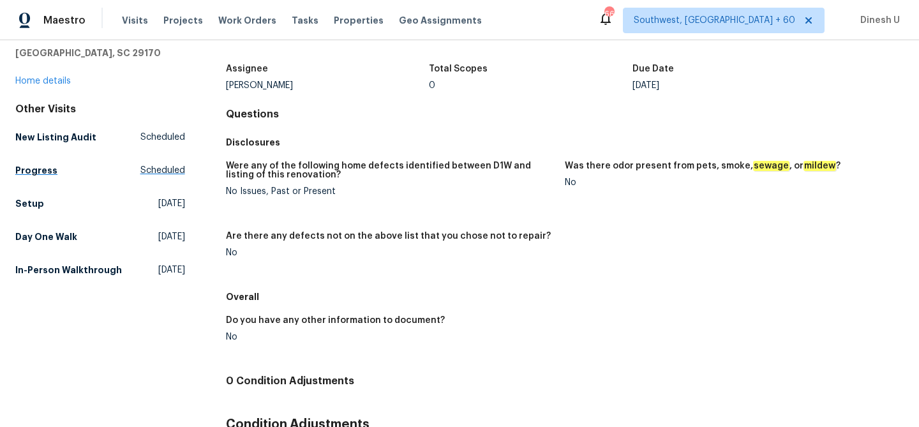
scroll to position [70, 0]
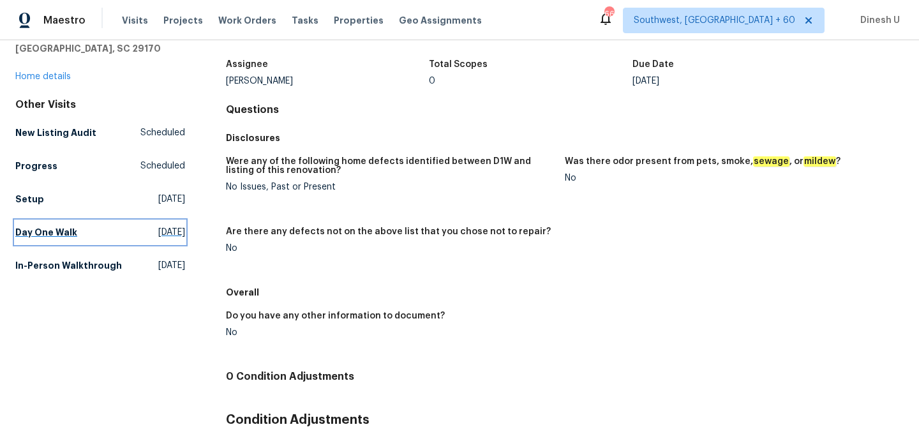
click at [158, 237] on span "Thu, Sep 11 2025" at bounding box center [171, 232] width 27 height 13
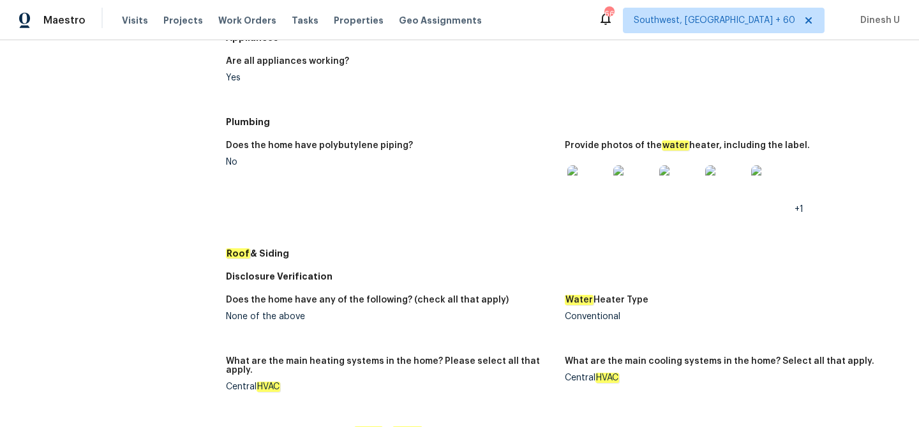
scroll to position [450, 0]
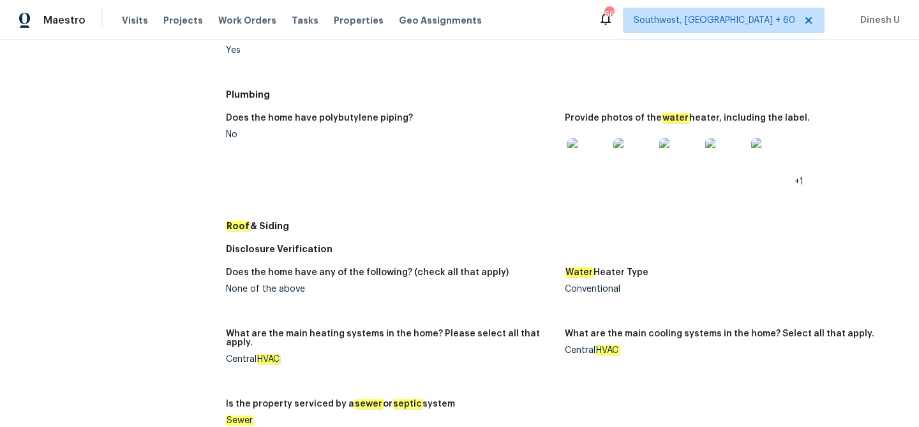
click at [586, 165] on img at bounding box center [587, 158] width 41 height 41
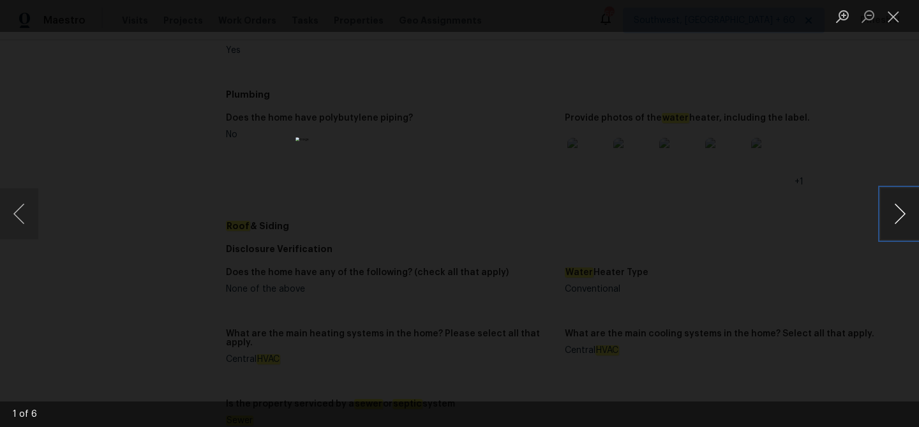
click at [899, 213] on button "Next image" at bounding box center [900, 213] width 38 height 51
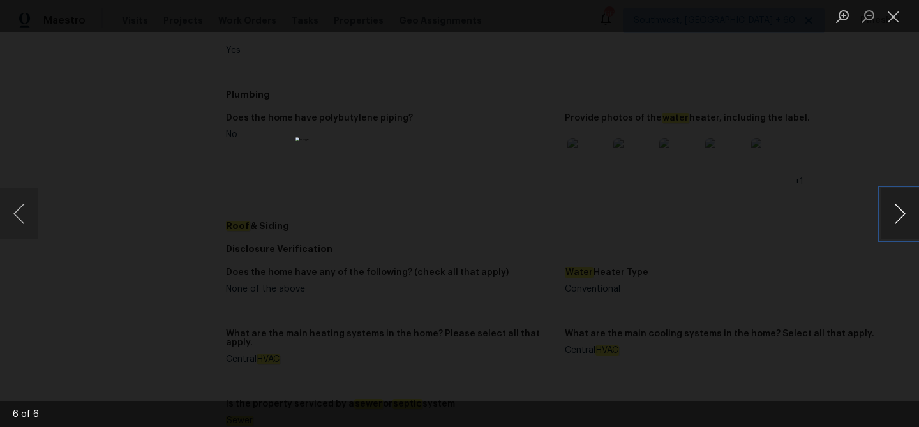
click at [899, 213] on button "Next image" at bounding box center [900, 213] width 38 height 51
click at [895, 19] on button "Close lightbox" at bounding box center [894, 16] width 26 height 22
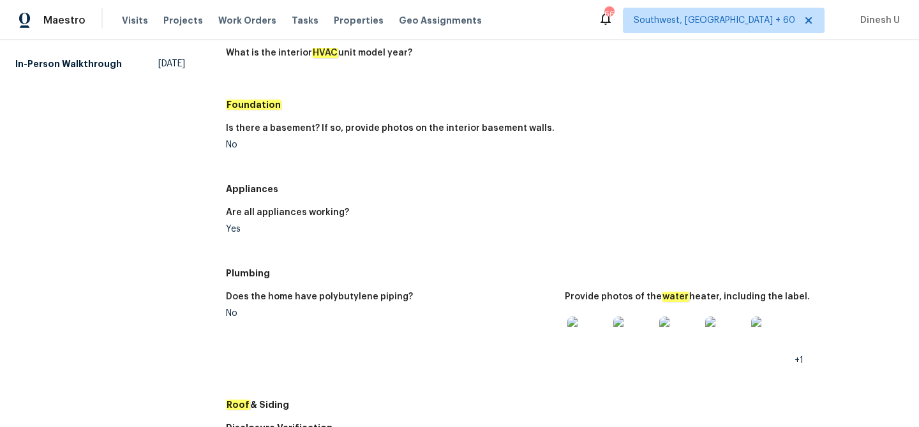
scroll to position [0, 0]
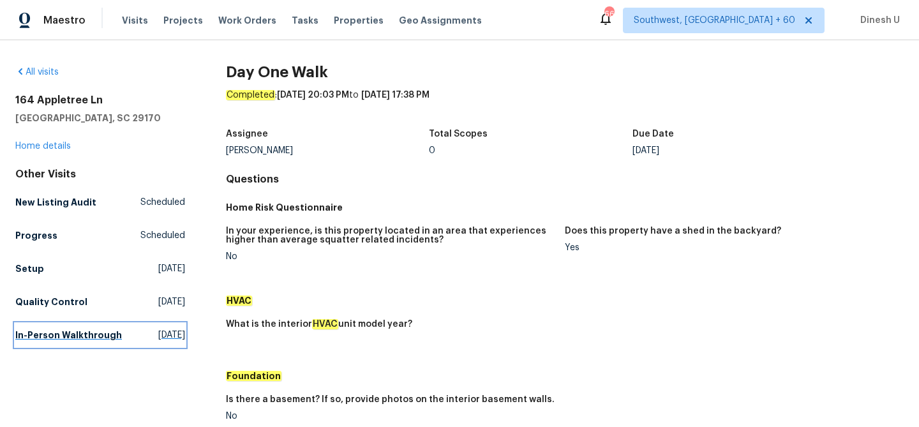
click at [158, 332] on span "Thu, Aug 14 2025" at bounding box center [171, 335] width 27 height 13
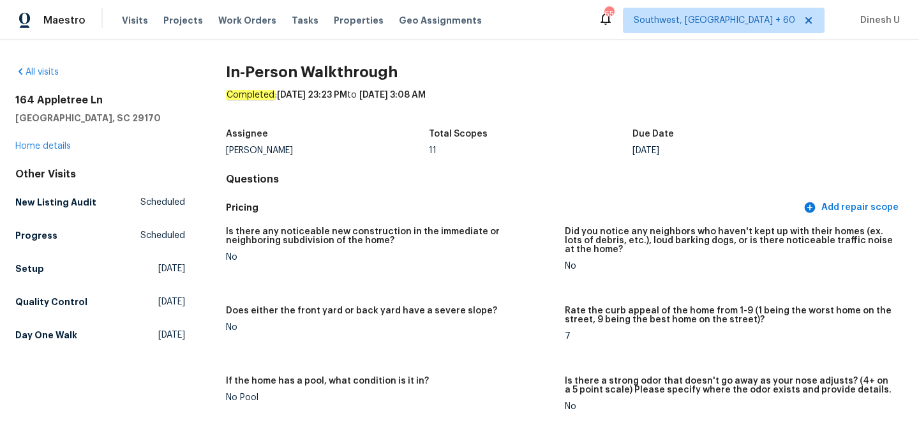
click at [55, 103] on h2 "164 Appletree Ln" at bounding box center [100, 100] width 170 height 13
copy h2 "164 Appletree Ln"
click at [246, 19] on span "Work Orders" at bounding box center [247, 20] width 58 height 13
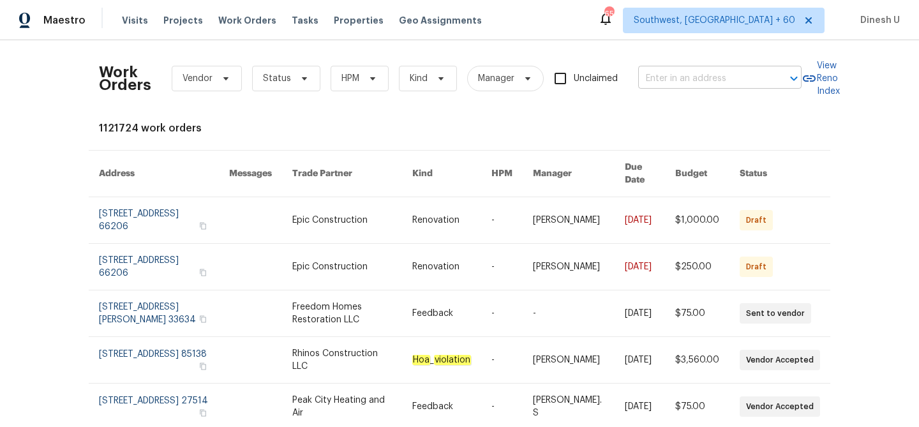
click at [671, 81] on input "text" at bounding box center [702, 79] width 128 height 20
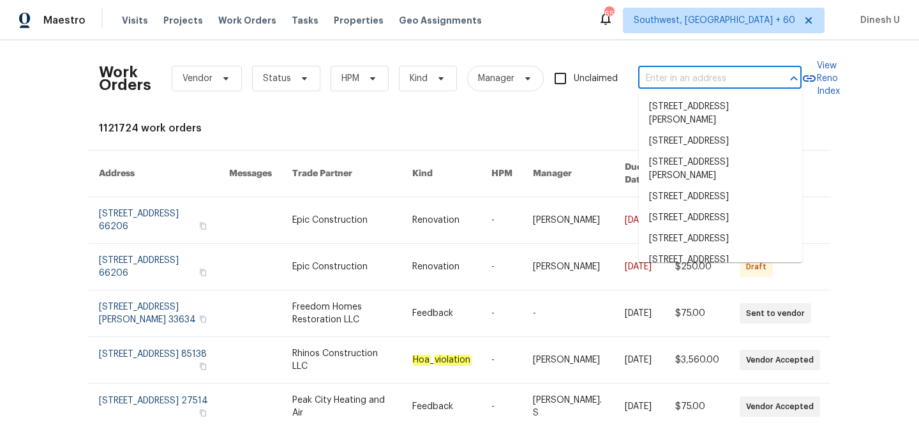
paste input "52 Hydrangea Ln, Debary, FL 32713"
type input "52 Hydrangea Ln, Debary, FL 32713"
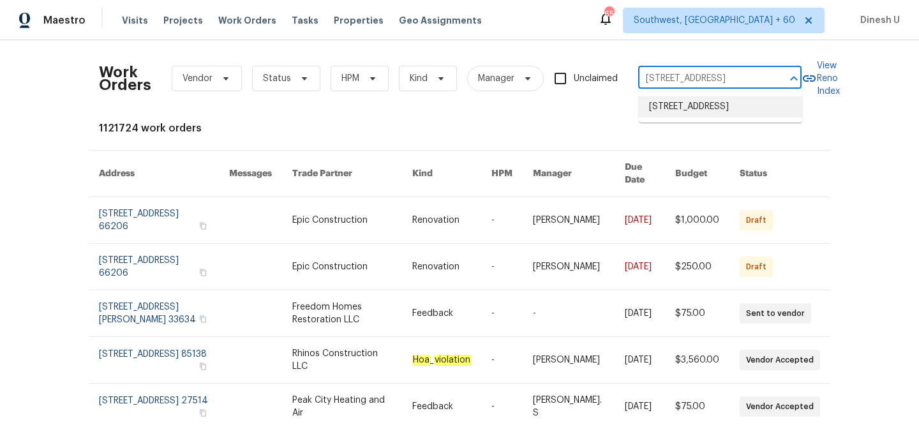
click at [671, 101] on li "52 Hydrangea Ln, Debary, FL 32713" at bounding box center [720, 106] width 163 height 21
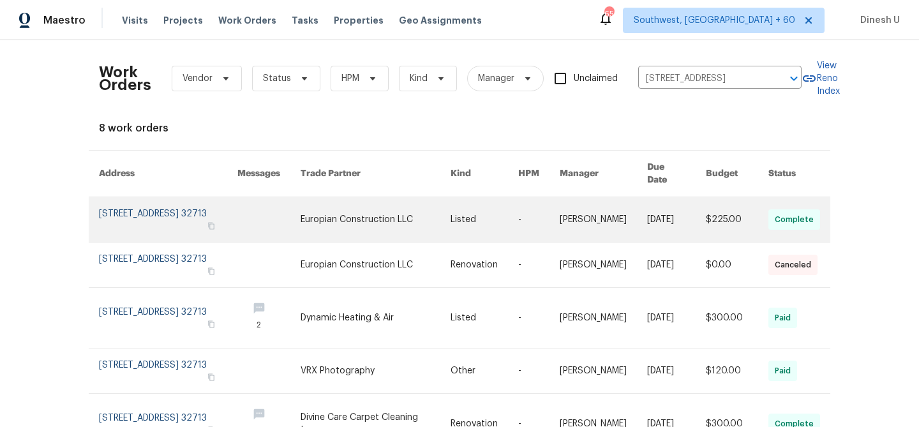
click at [124, 198] on link at bounding box center [168, 219] width 138 height 45
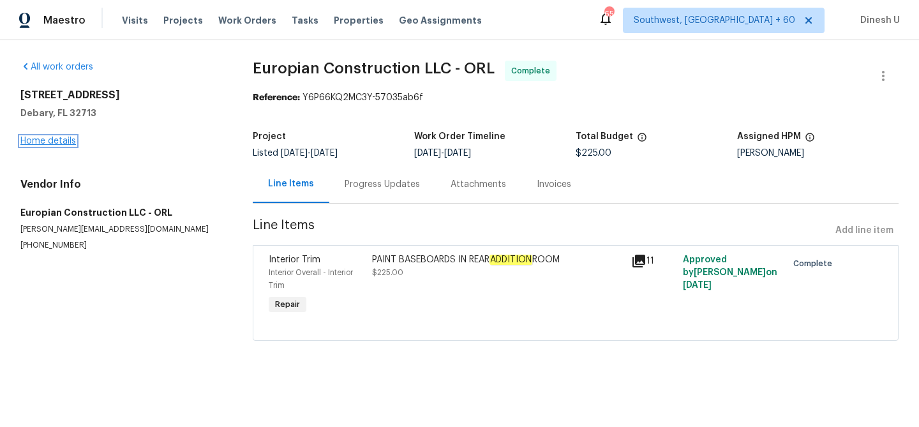
click at [45, 140] on link "Home details" at bounding box center [48, 141] width 56 height 9
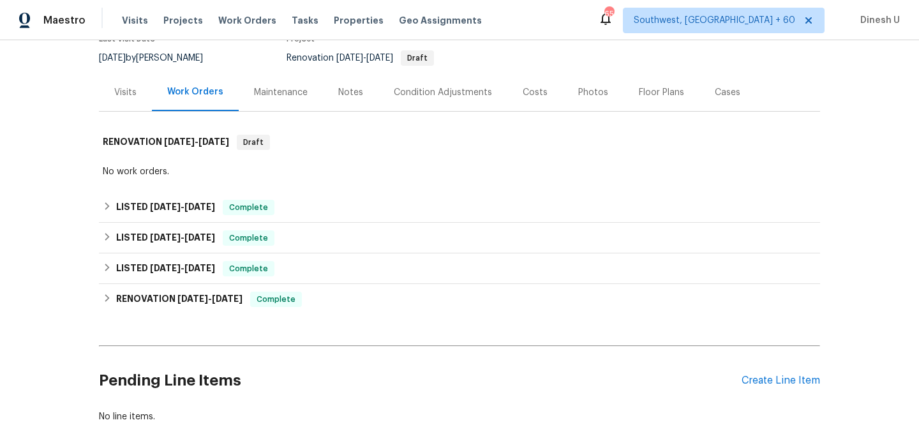
scroll to position [164, 0]
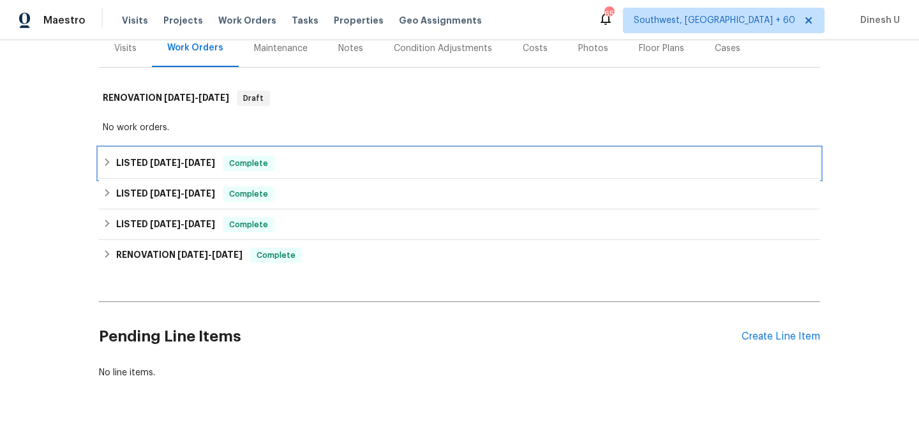
click at [220, 154] on div "LISTED 9/10/25 - 9/13/25 Complete" at bounding box center [459, 163] width 721 height 31
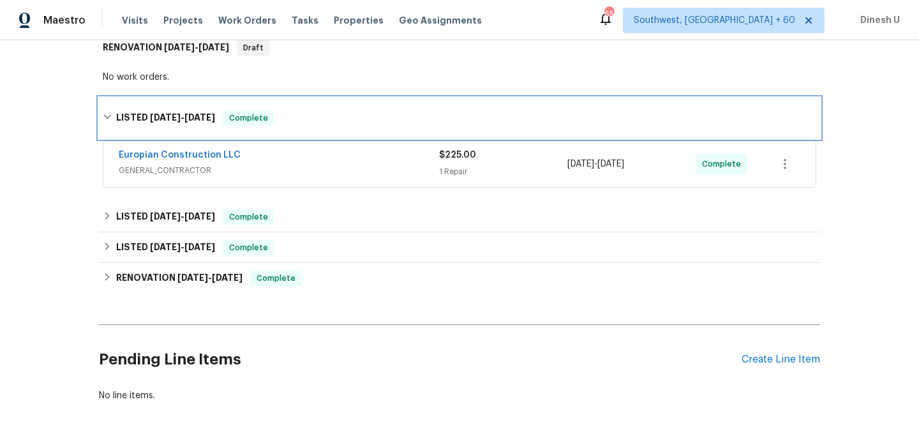
scroll to position [219, 0]
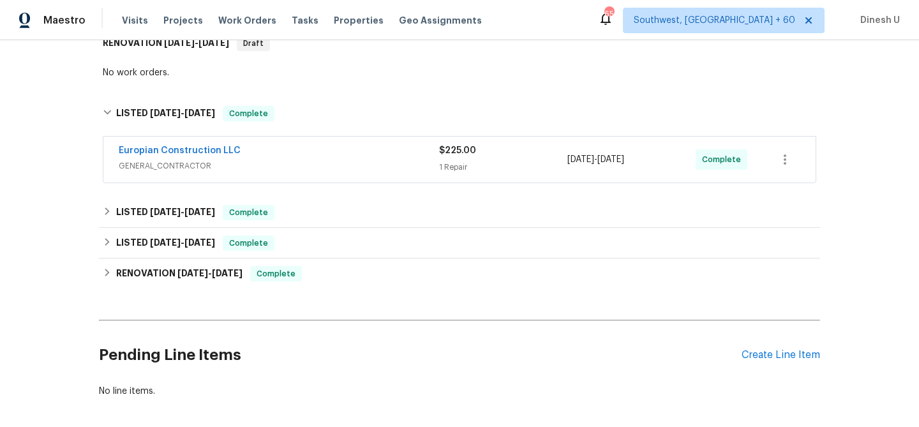
click at [462, 165] on div "1 Repair" at bounding box center [503, 167] width 128 height 13
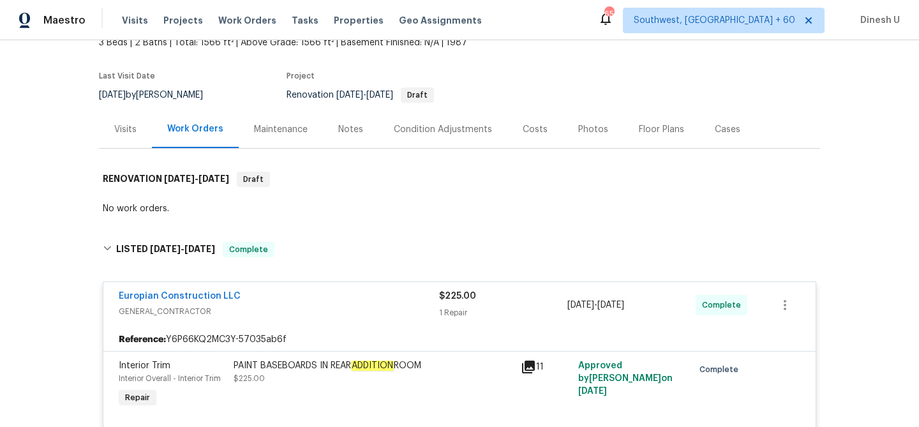
scroll to position [82, 0]
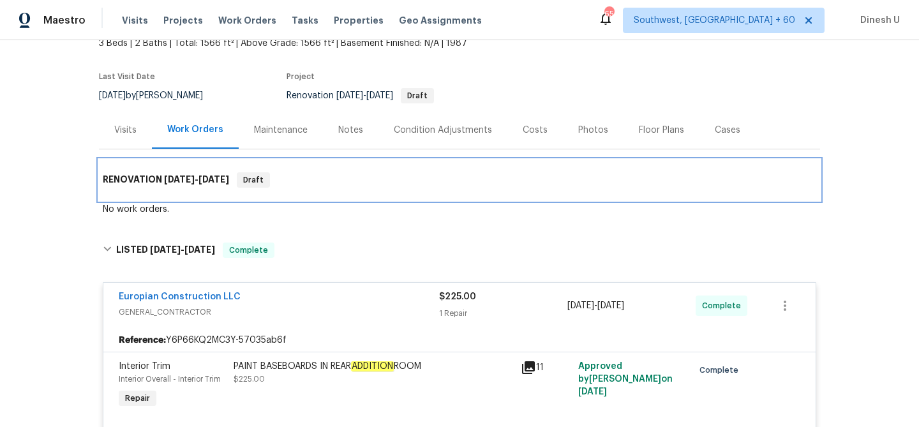
click at [176, 172] on h6 "RENOVATION 9/10/25 - 9/13/25" at bounding box center [166, 179] width 126 height 15
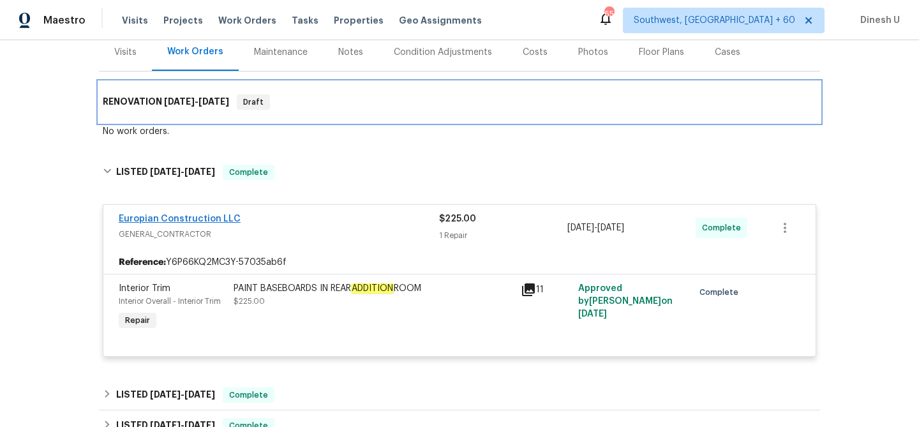
scroll to position [163, 0]
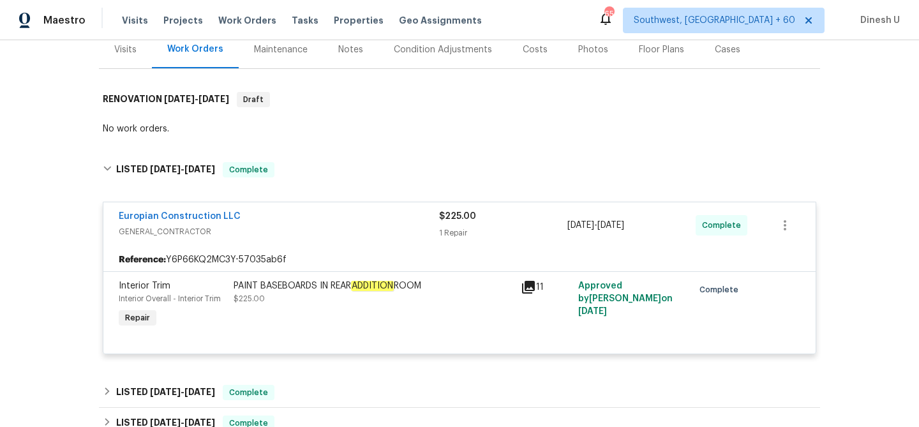
click at [310, 203] on div "Europian Construction LLC GENERAL_CONTRACTOR $225.00 1 Repair 9/10/2025 - 9/13/…" at bounding box center [459, 225] width 712 height 46
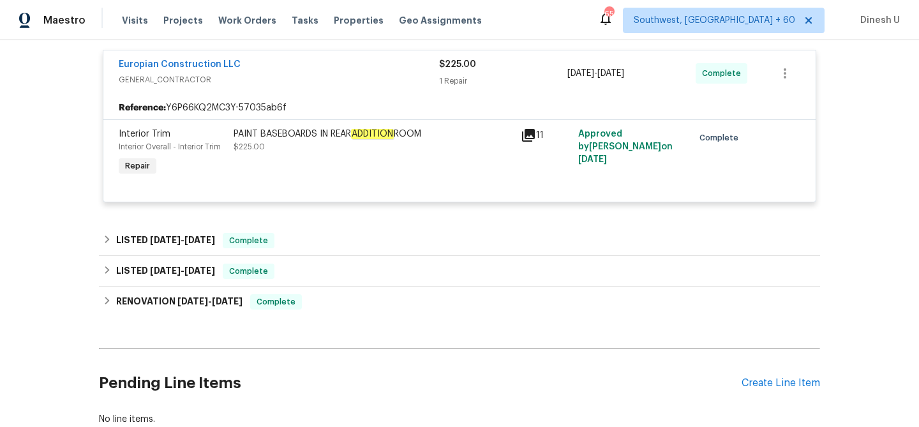
scroll to position [366, 0]
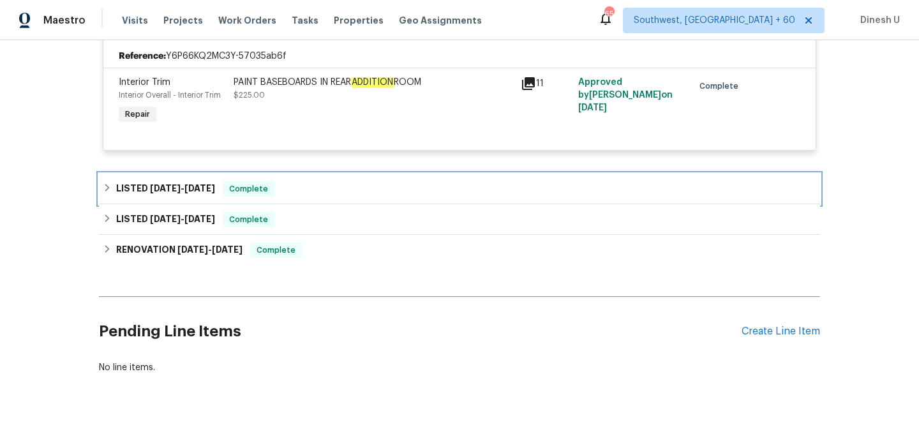
click at [164, 175] on div "LISTED 7/14/25 - 7/17/25 Complete" at bounding box center [459, 189] width 721 height 31
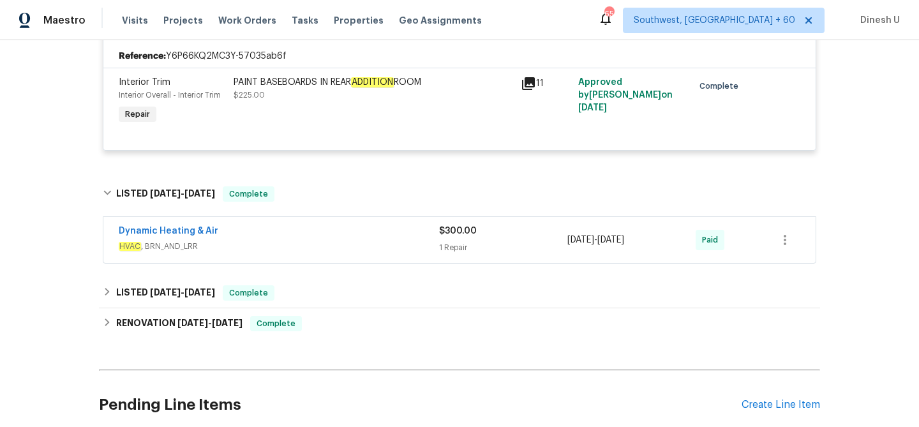
click at [456, 247] on div "1 Repair" at bounding box center [503, 247] width 128 height 13
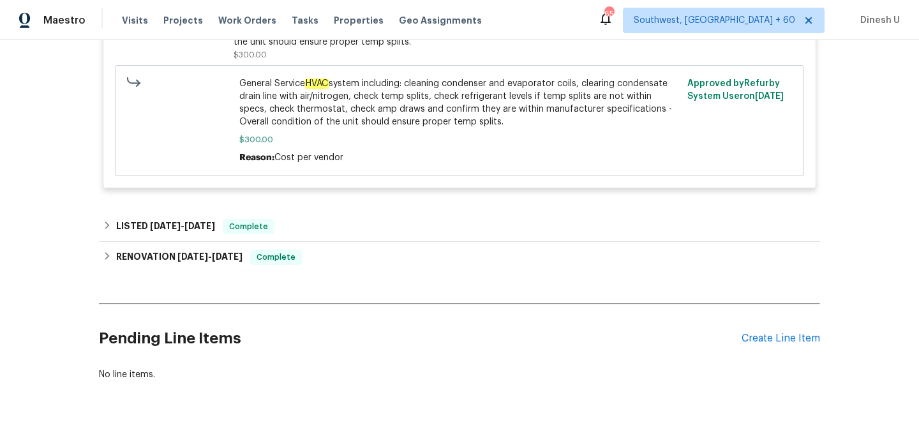
scroll to position [699, 0]
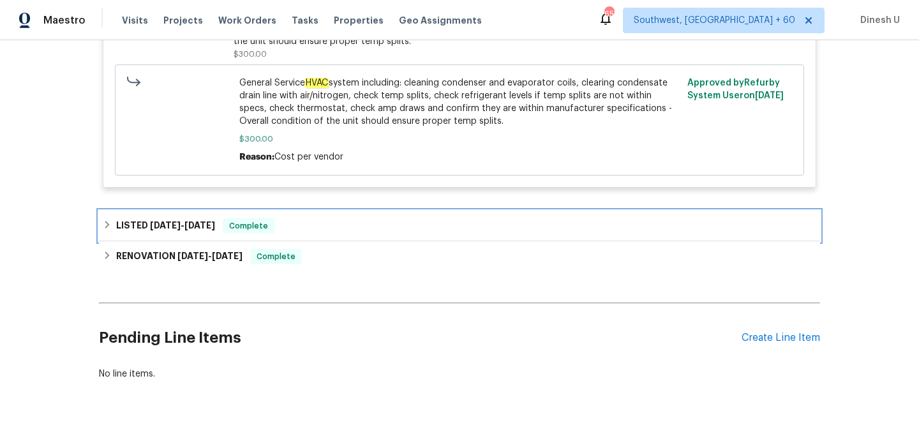
click at [163, 227] on span "4/24/25" at bounding box center [165, 225] width 31 height 9
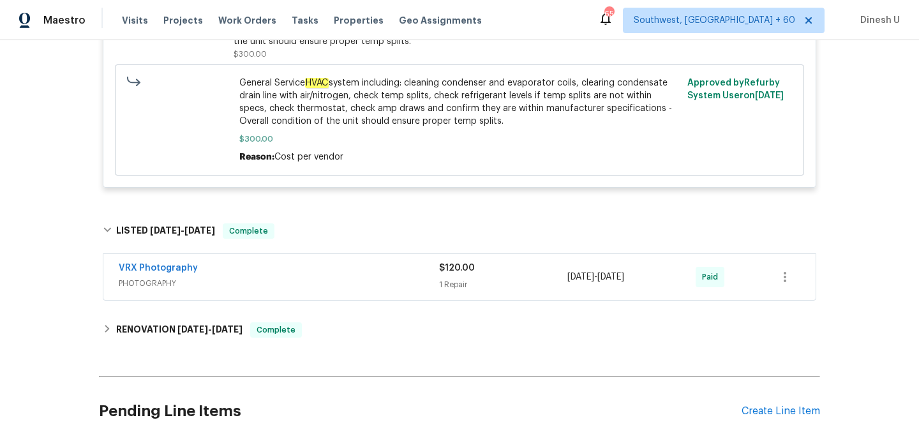
click at [451, 280] on div "1 Repair" at bounding box center [503, 284] width 128 height 13
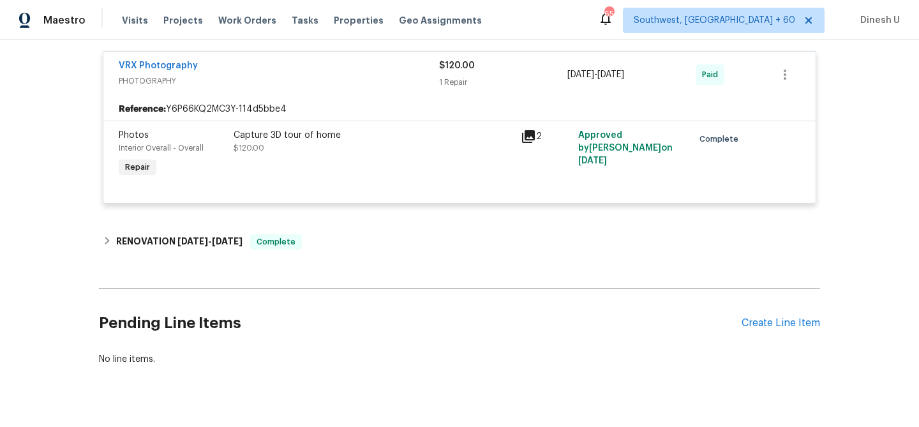
scroll to position [937, 0]
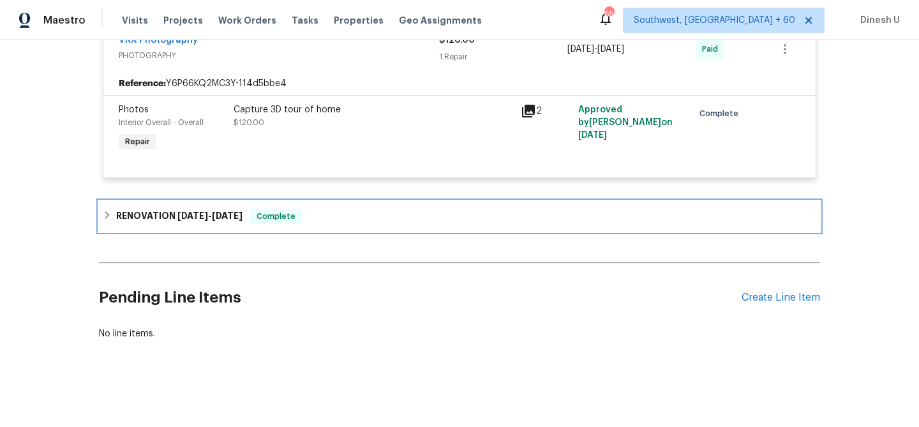
click at [224, 209] on h6 "RENOVATION 4/14/25 - 4/25/25" at bounding box center [179, 216] width 126 height 15
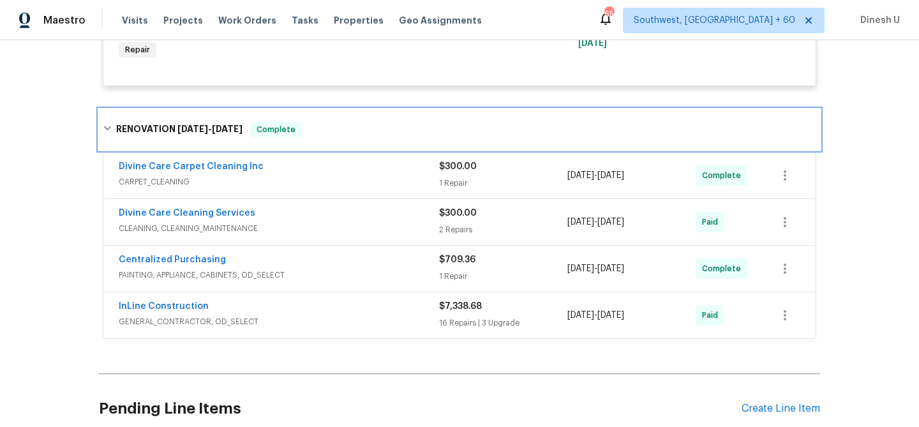
scroll to position [1029, 0]
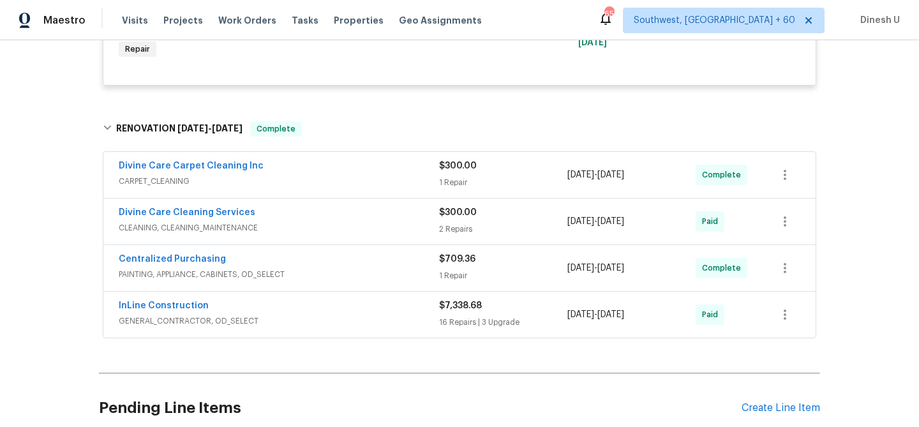
click at [444, 184] on div "1 Repair" at bounding box center [503, 182] width 128 height 13
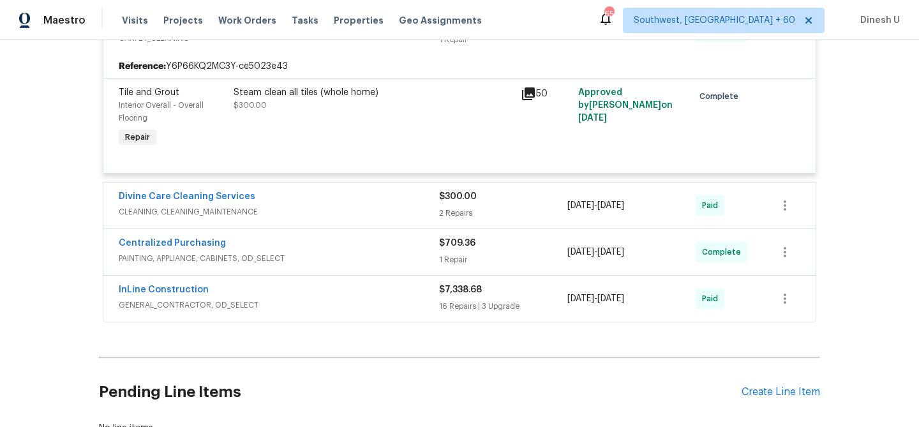
scroll to position [1195, 0]
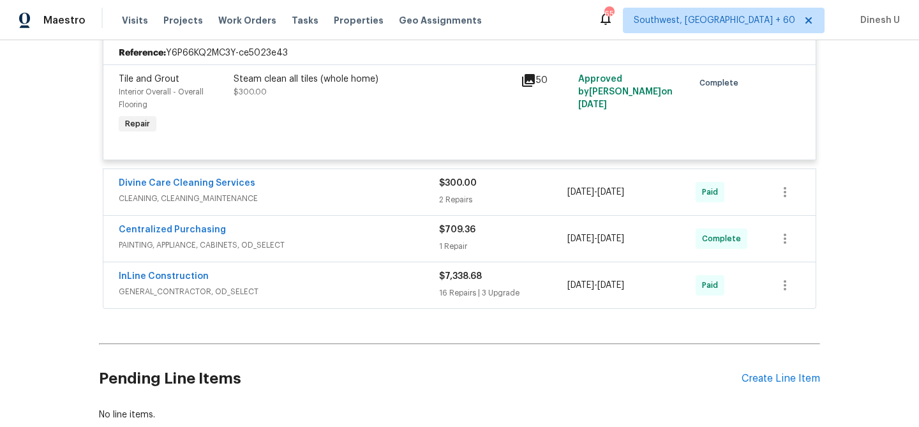
click at [438, 205] on span "CLEANING, CLEANING_MAINTENANCE" at bounding box center [279, 198] width 320 height 13
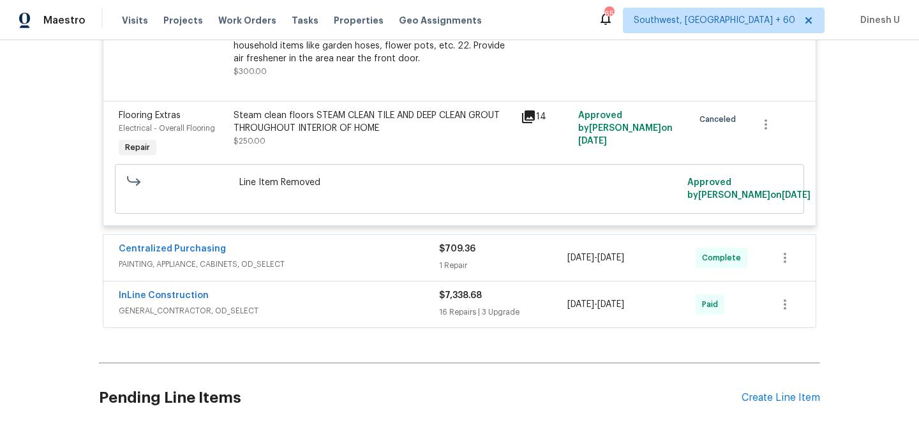
scroll to position [1687, 0]
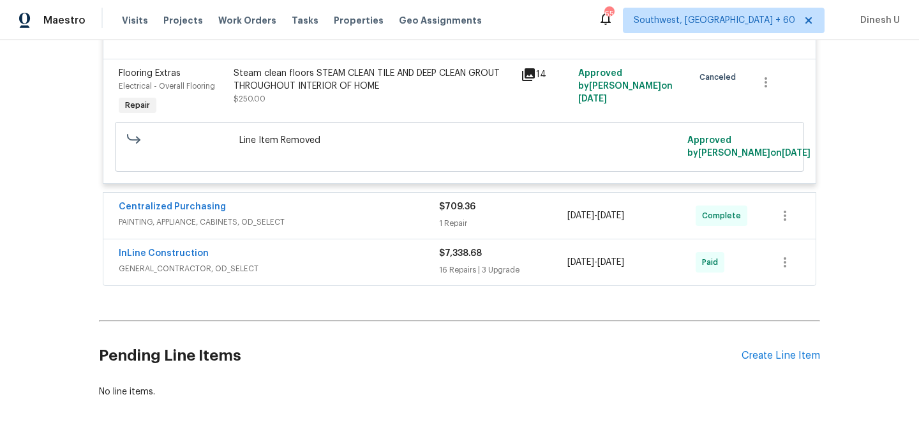
click at [457, 230] on div "1 Repair" at bounding box center [503, 223] width 128 height 13
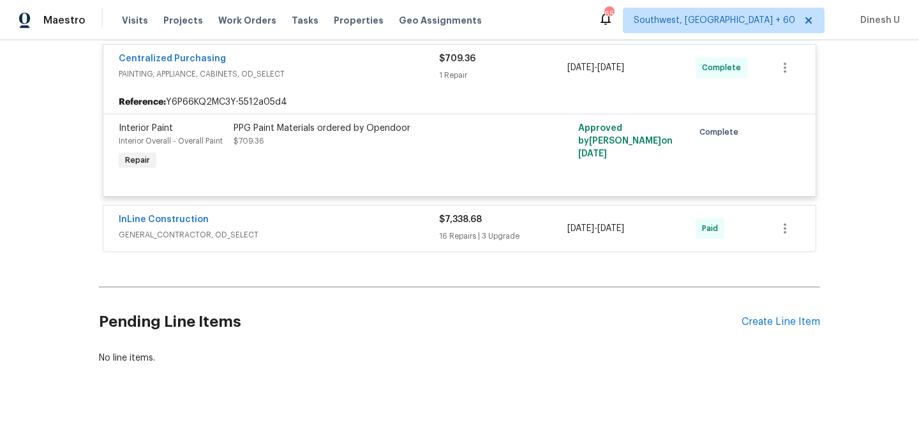
scroll to position [1860, 0]
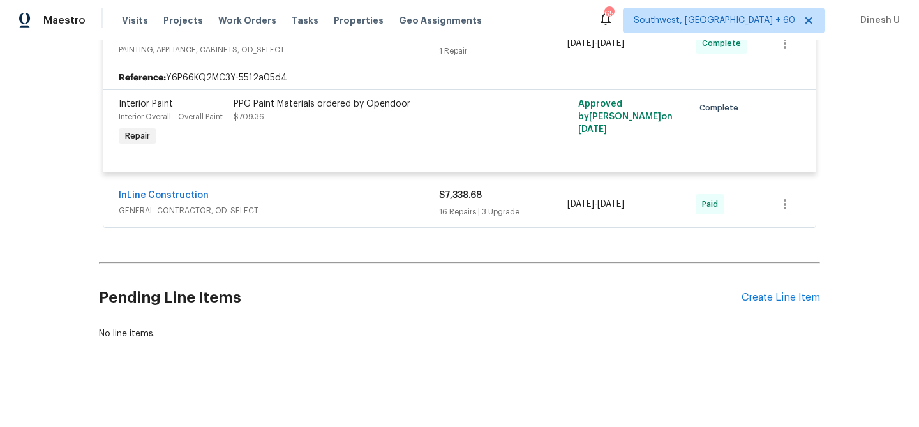
click at [447, 218] on div "16 Repairs | 3 Upgrade" at bounding box center [503, 211] width 128 height 13
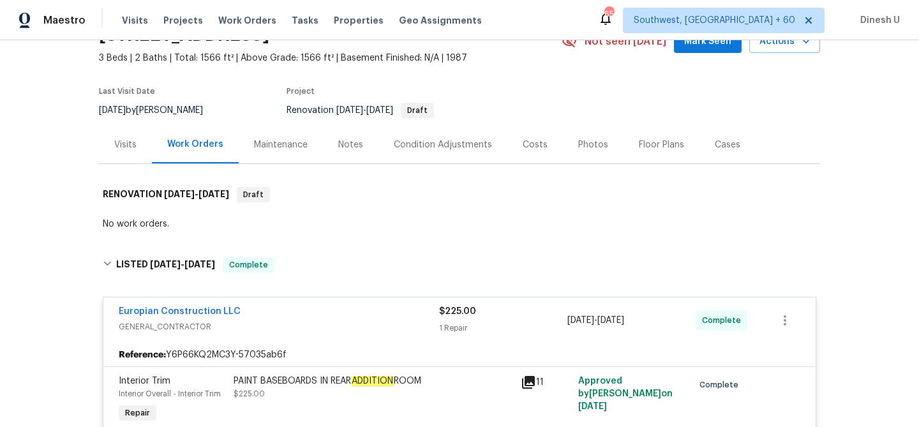
scroll to position [0, 0]
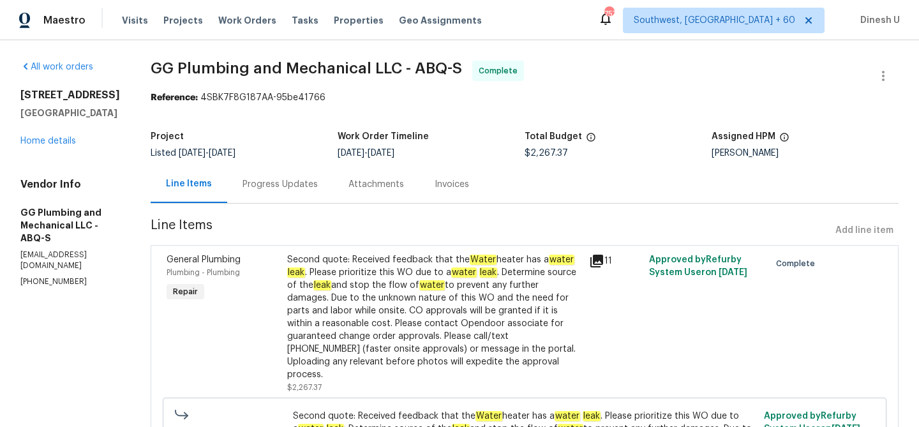
click at [313, 181] on div "Progress Updates" at bounding box center [280, 184] width 75 height 13
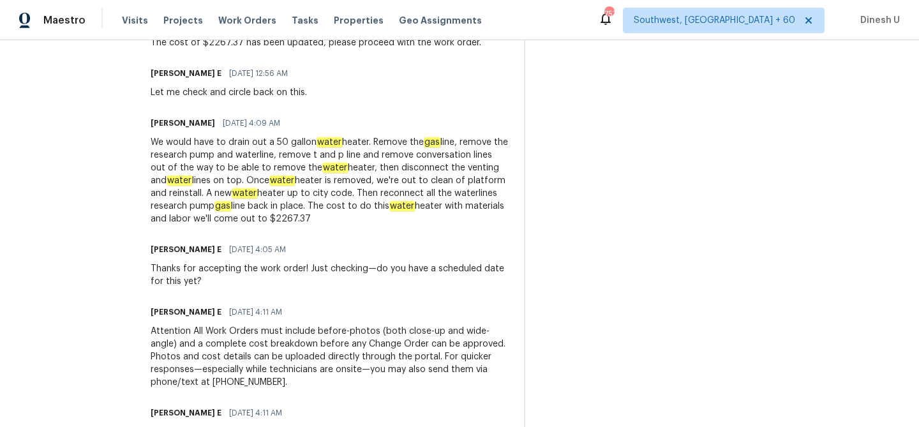
scroll to position [923, 0]
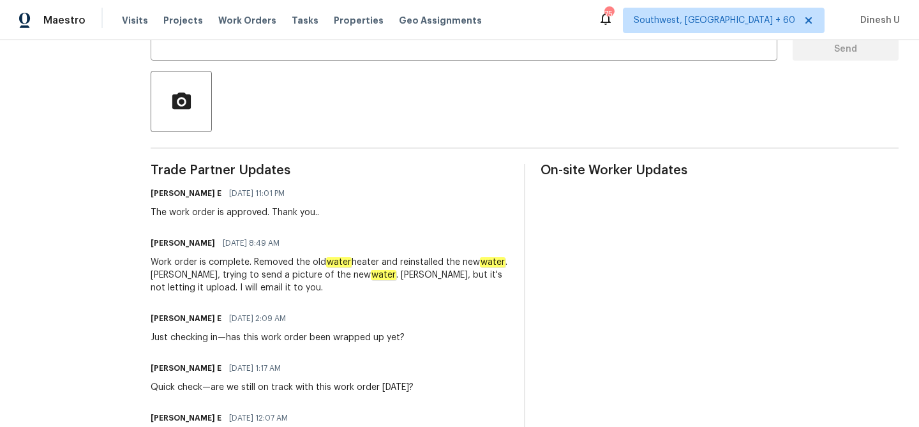
click at [420, 250] on div "[PERSON_NAME] [DATE] 8:49 AM" at bounding box center [330, 243] width 358 height 18
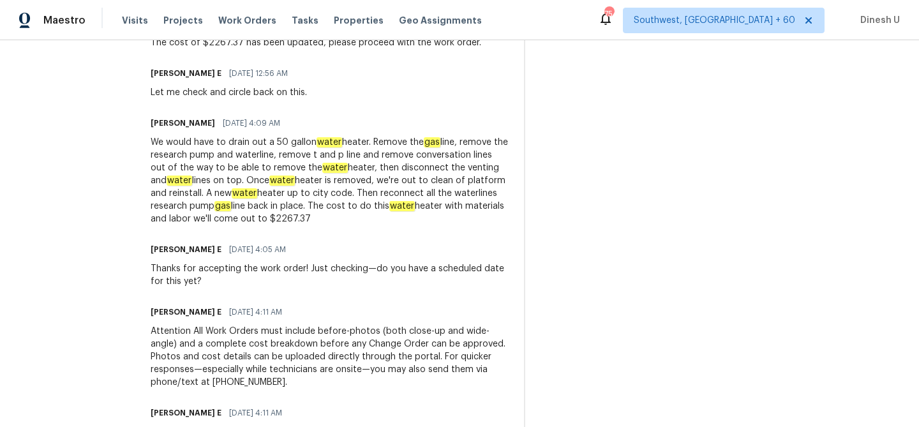
scroll to position [937, 0]
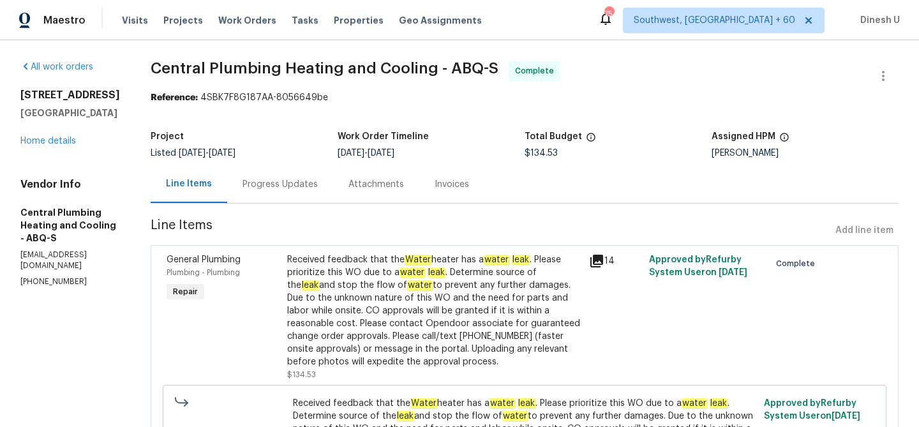
click at [286, 191] on div "Progress Updates" at bounding box center [280, 184] width 106 height 38
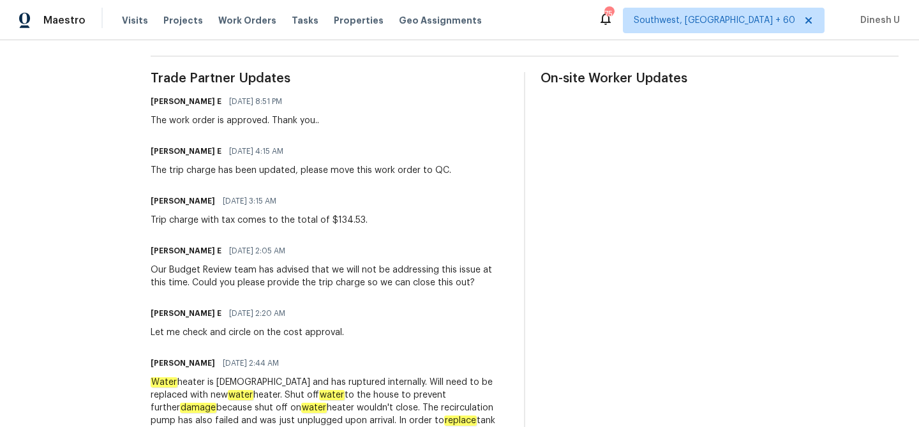
scroll to position [354, 0]
